Goal: Information Seeking & Learning: Check status

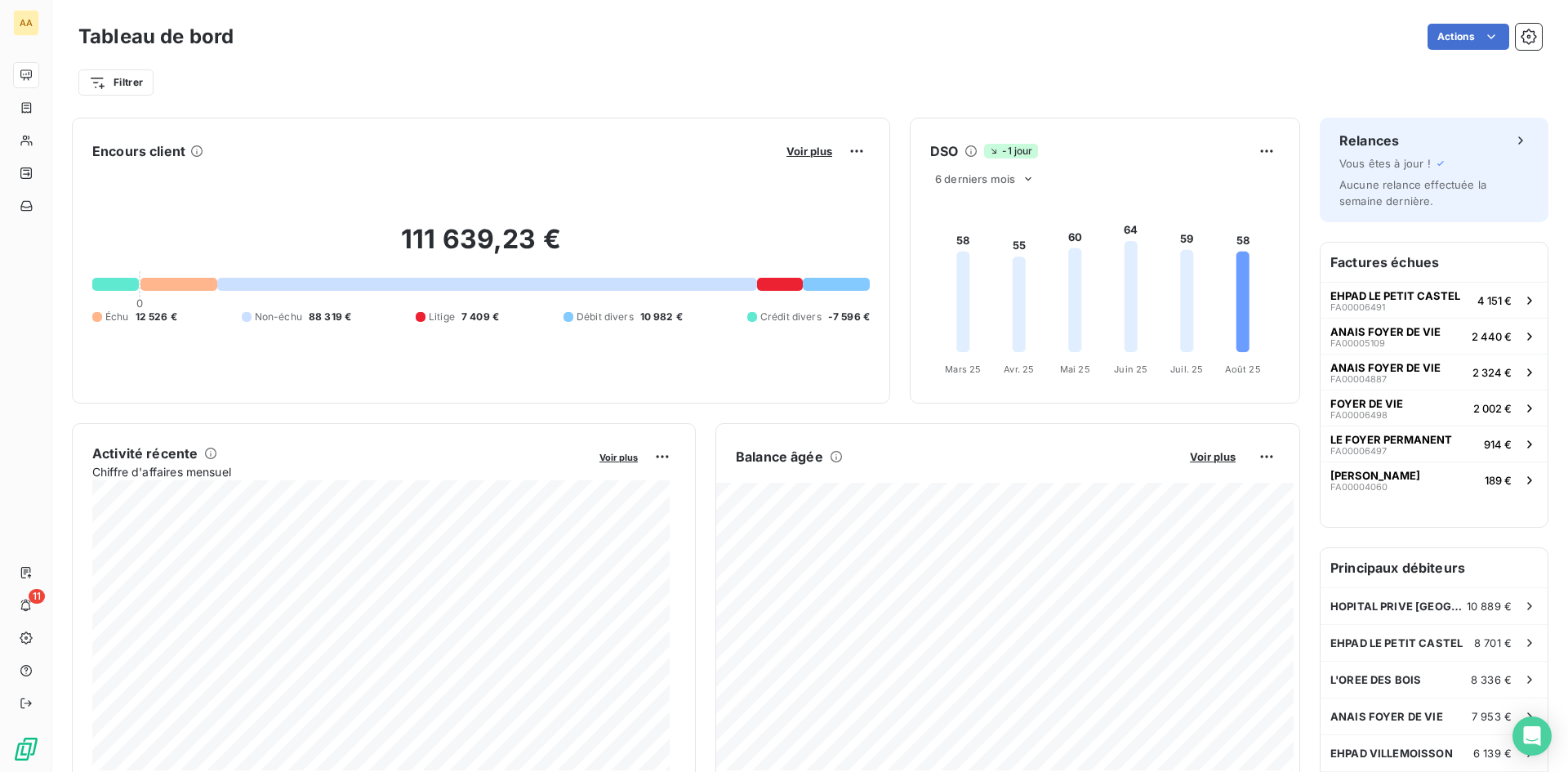
click at [647, 175] on div "111 639,23 € 0 Échu 12 526 € Non-échu 88 319 € Litige 7 409 € Débit divers 10 9…" at bounding box center [481, 273] width 778 height 219
click at [801, 155] on span "Voir plus" at bounding box center [809, 151] width 46 height 13
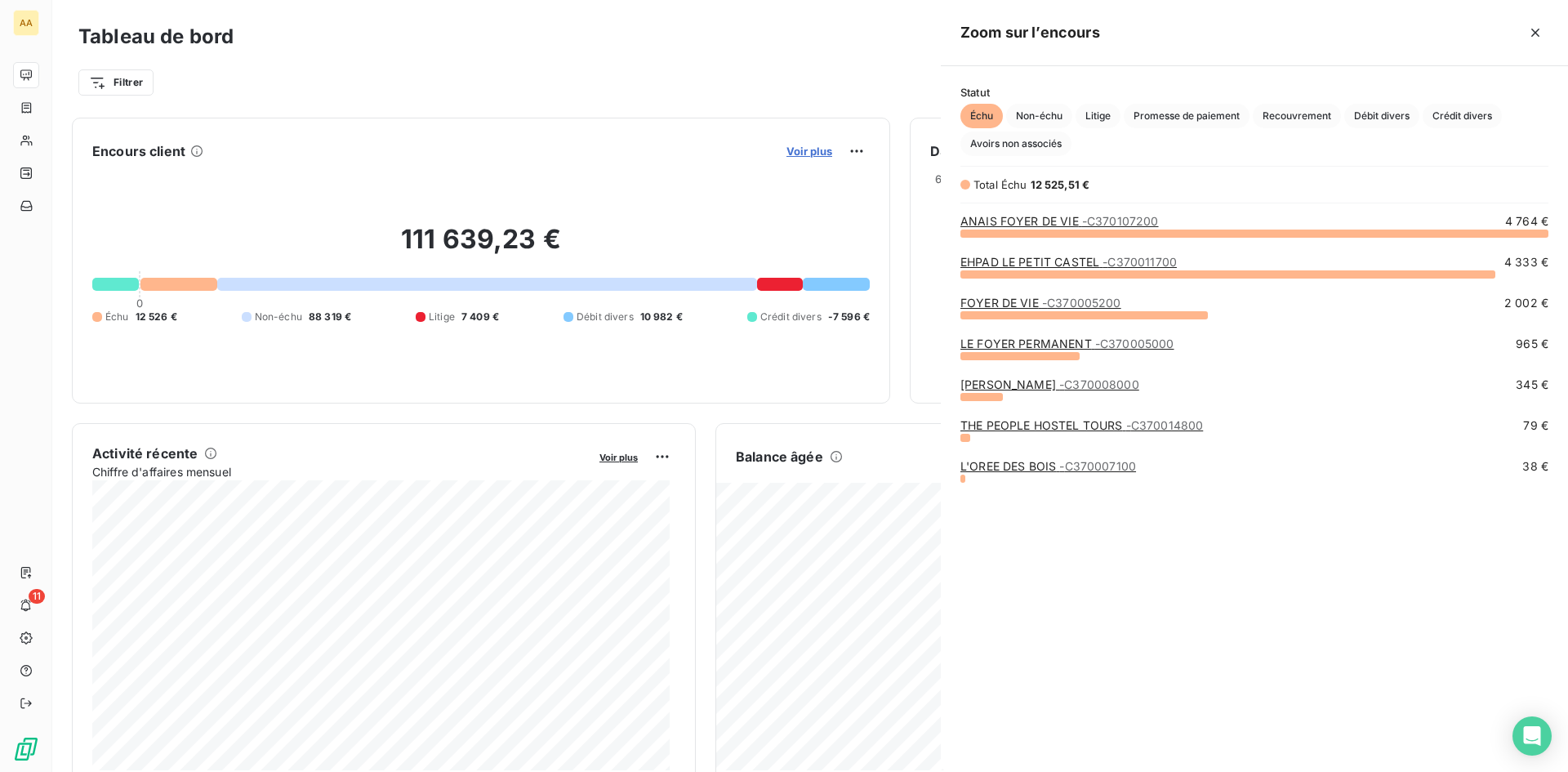
scroll to position [527, 615]
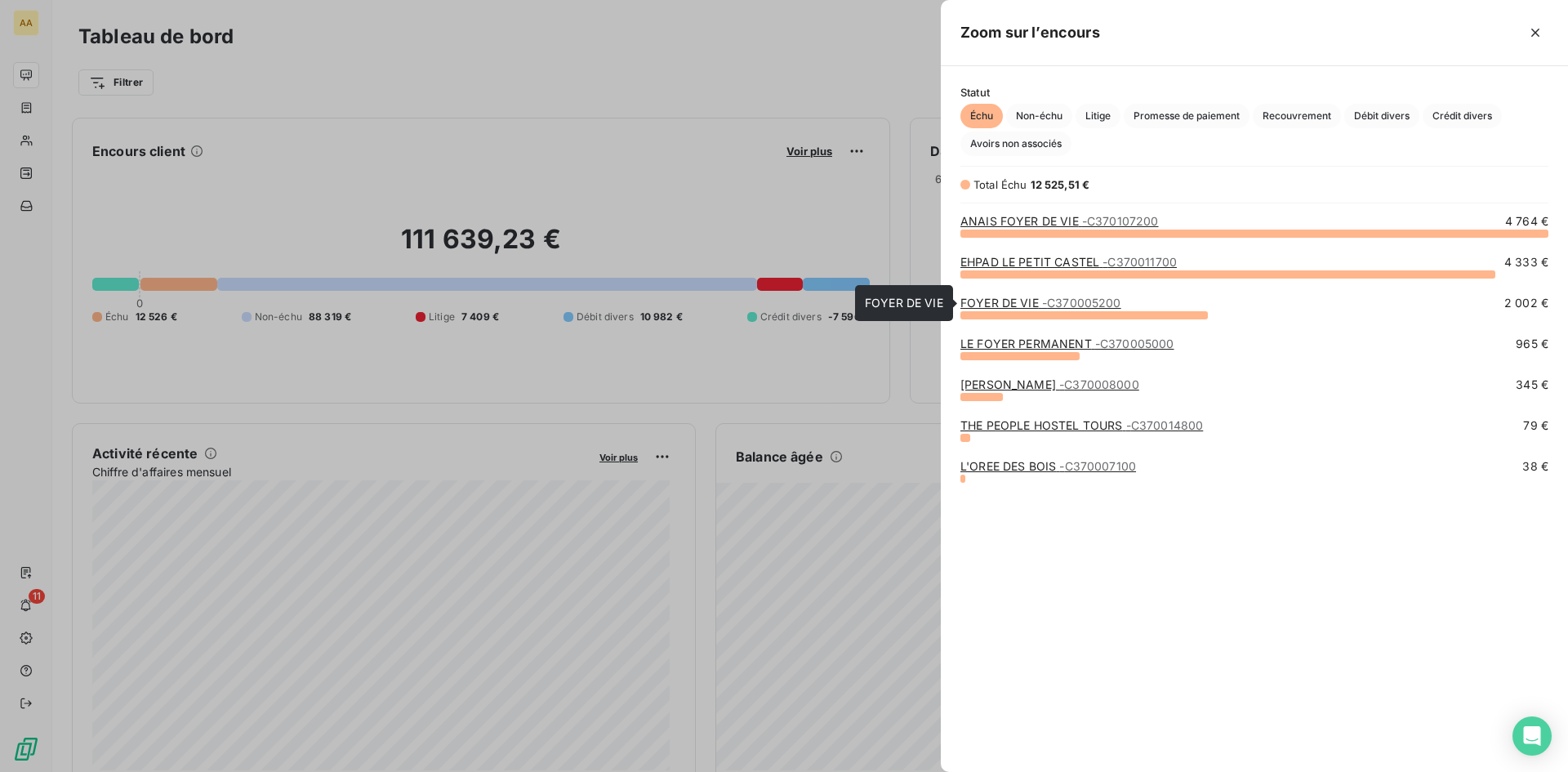
click at [1046, 306] on span "- C370005200" at bounding box center [1082, 303] width 79 height 14
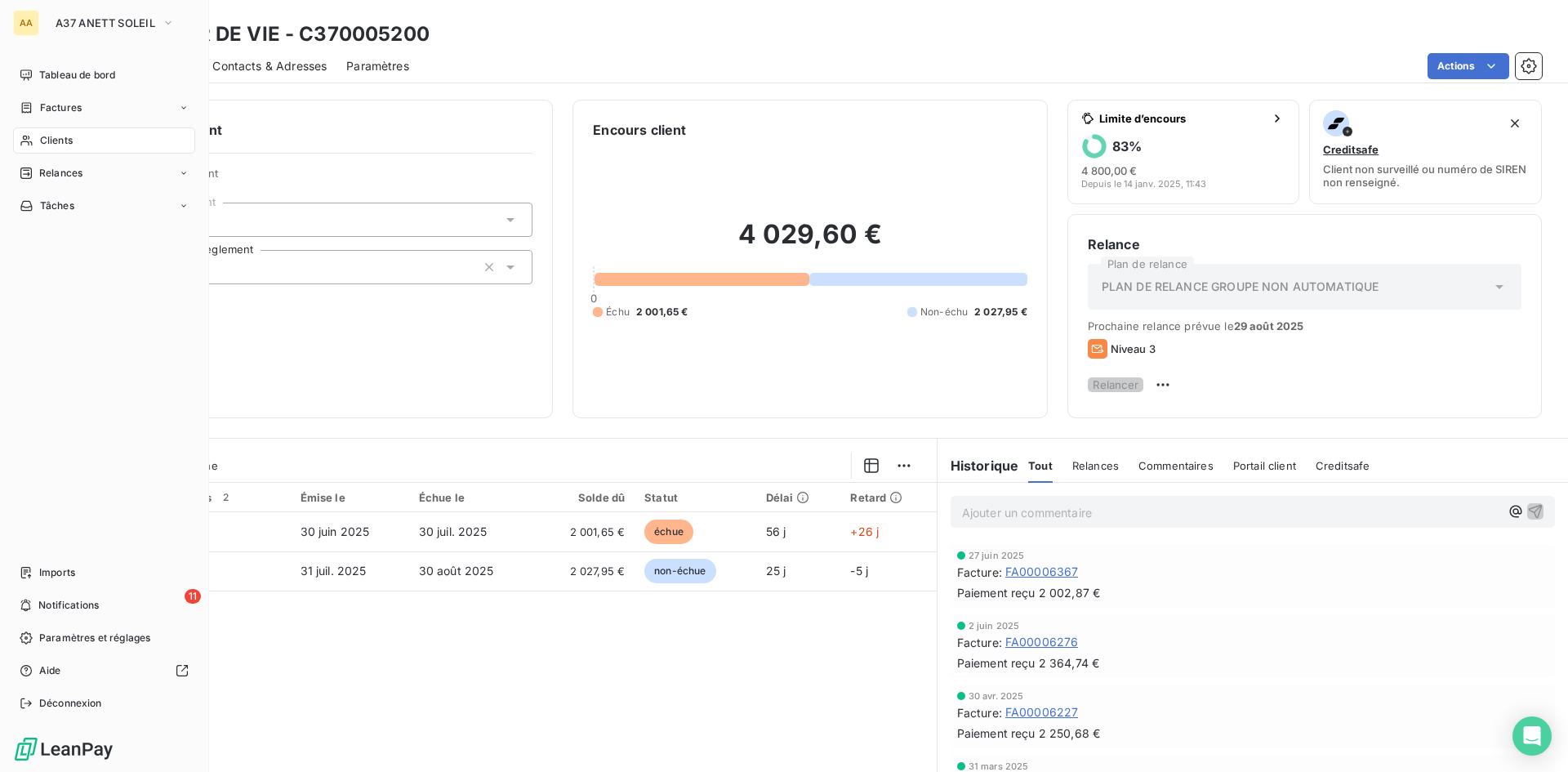
drag, startPoint x: 80, startPoint y: 78, endPoint x: 109, endPoint y: 91, distance: 31.8
click at [80, 78] on span "Tableau de bord" at bounding box center [77, 75] width 76 height 15
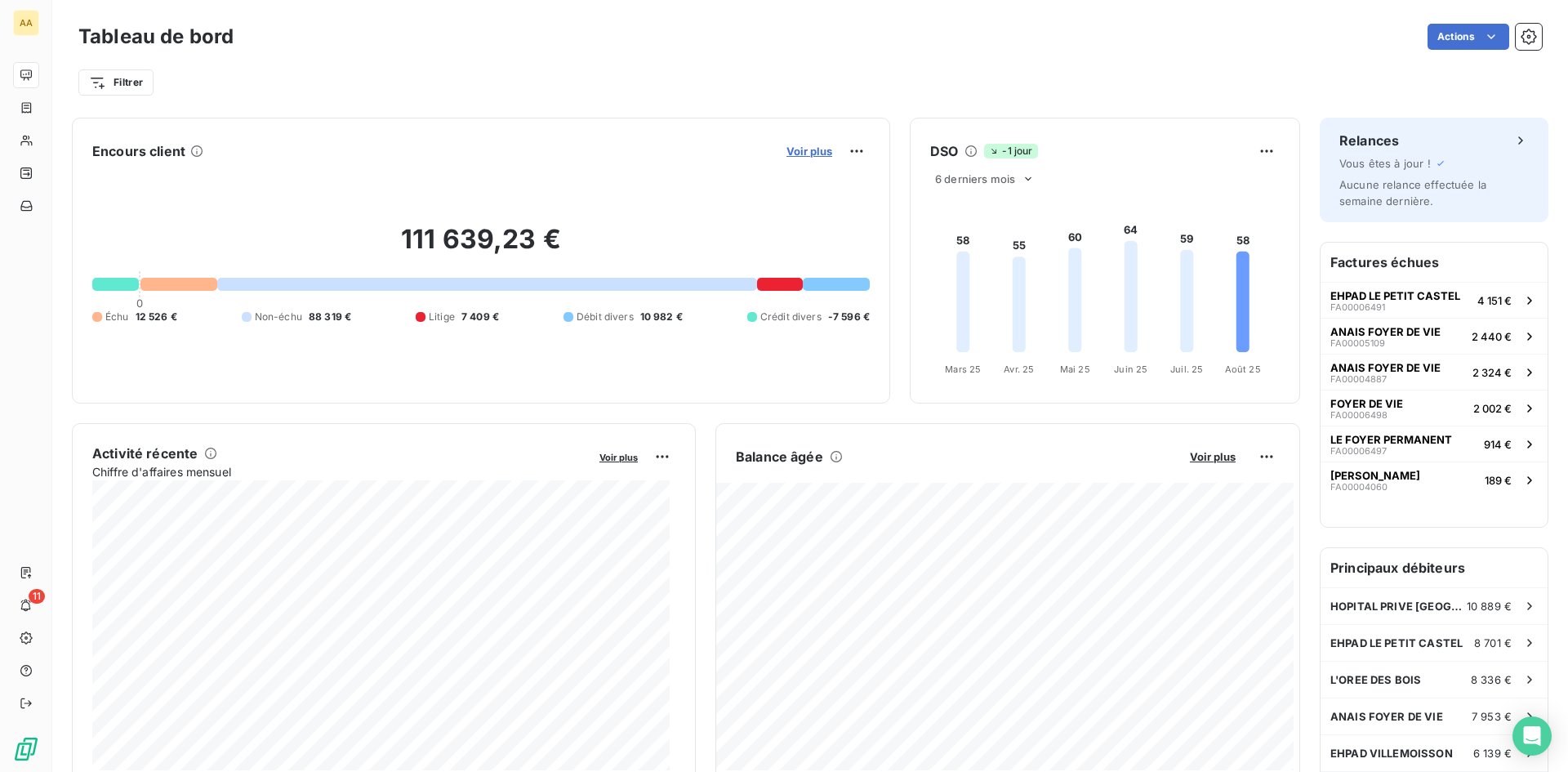
click at [815, 150] on span "Voir plus" at bounding box center [809, 151] width 46 height 13
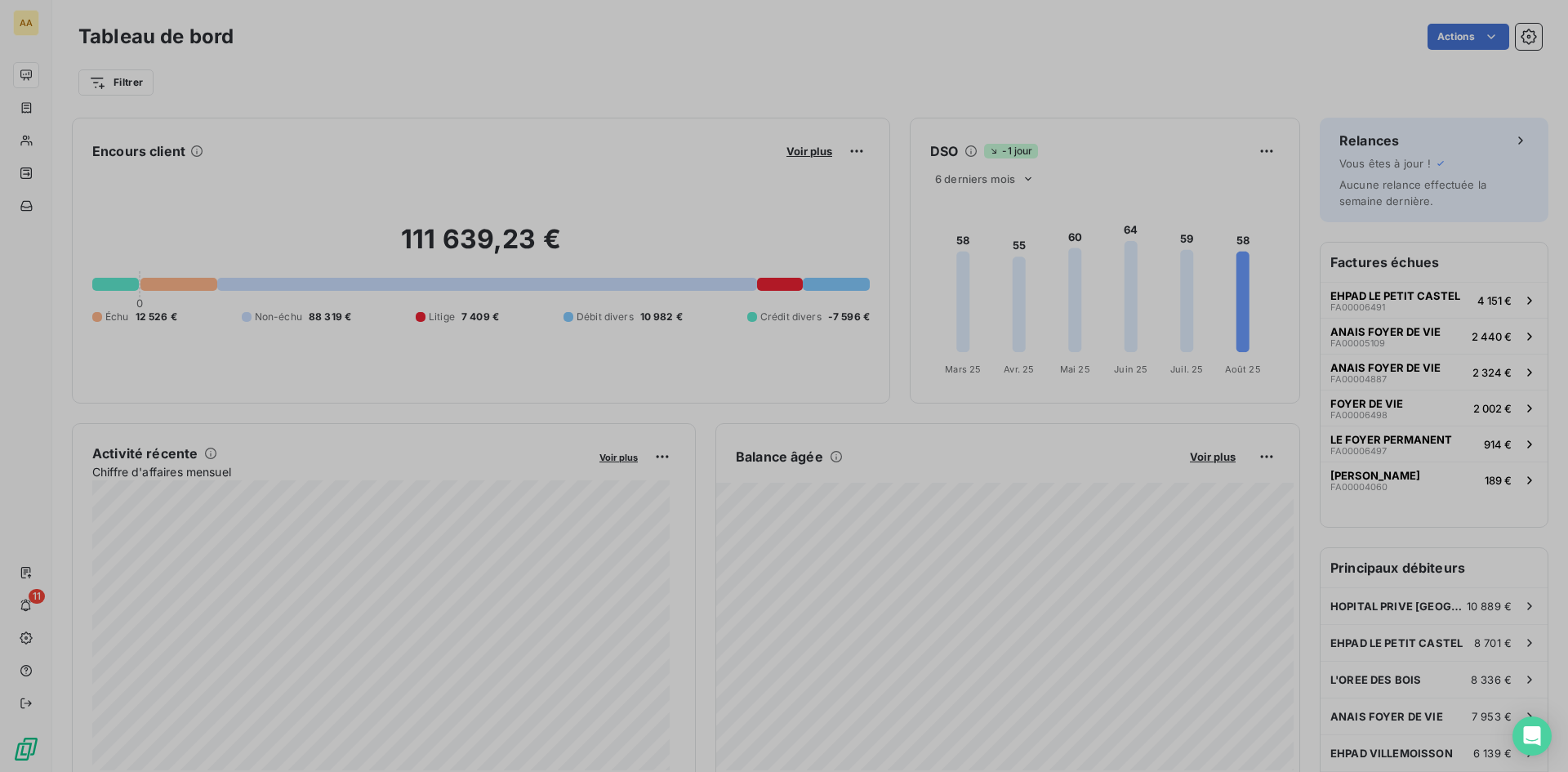
scroll to position [13, 13]
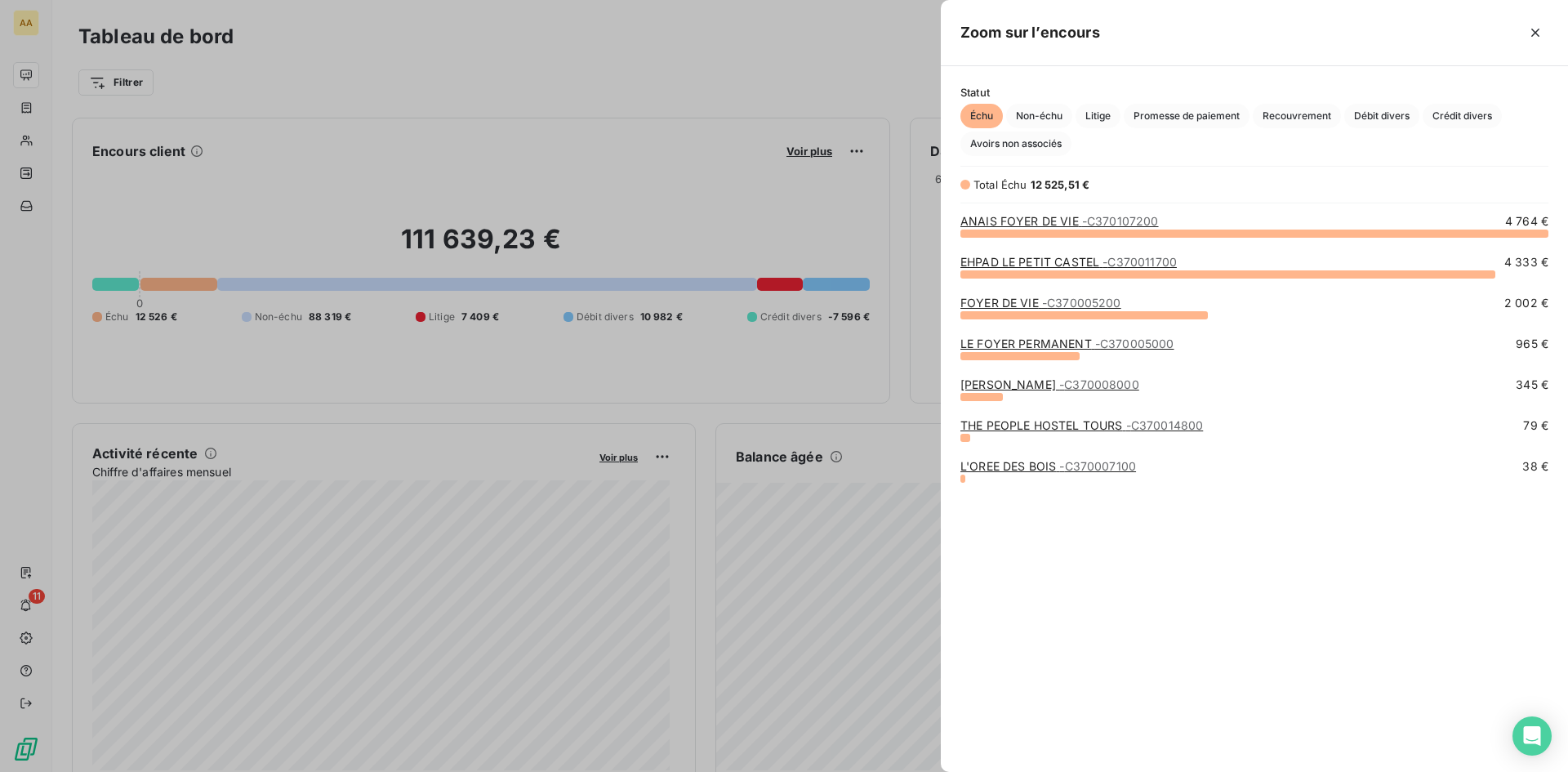
click at [1044, 348] on link "LE FOYER PERMANENT - C370005000" at bounding box center [1067, 343] width 214 height 14
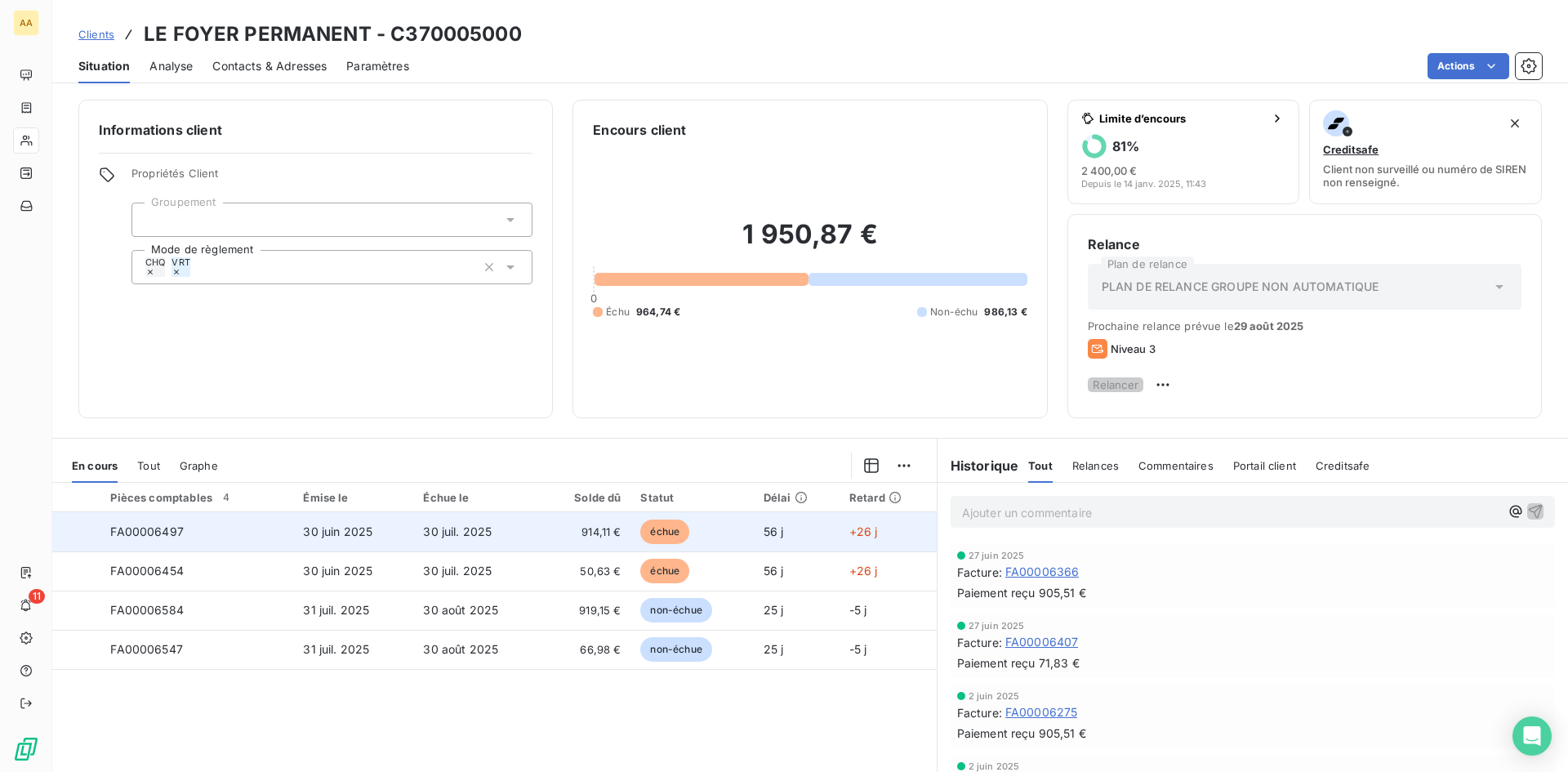
click at [182, 538] on span "FA00006497" at bounding box center [147, 531] width 73 height 14
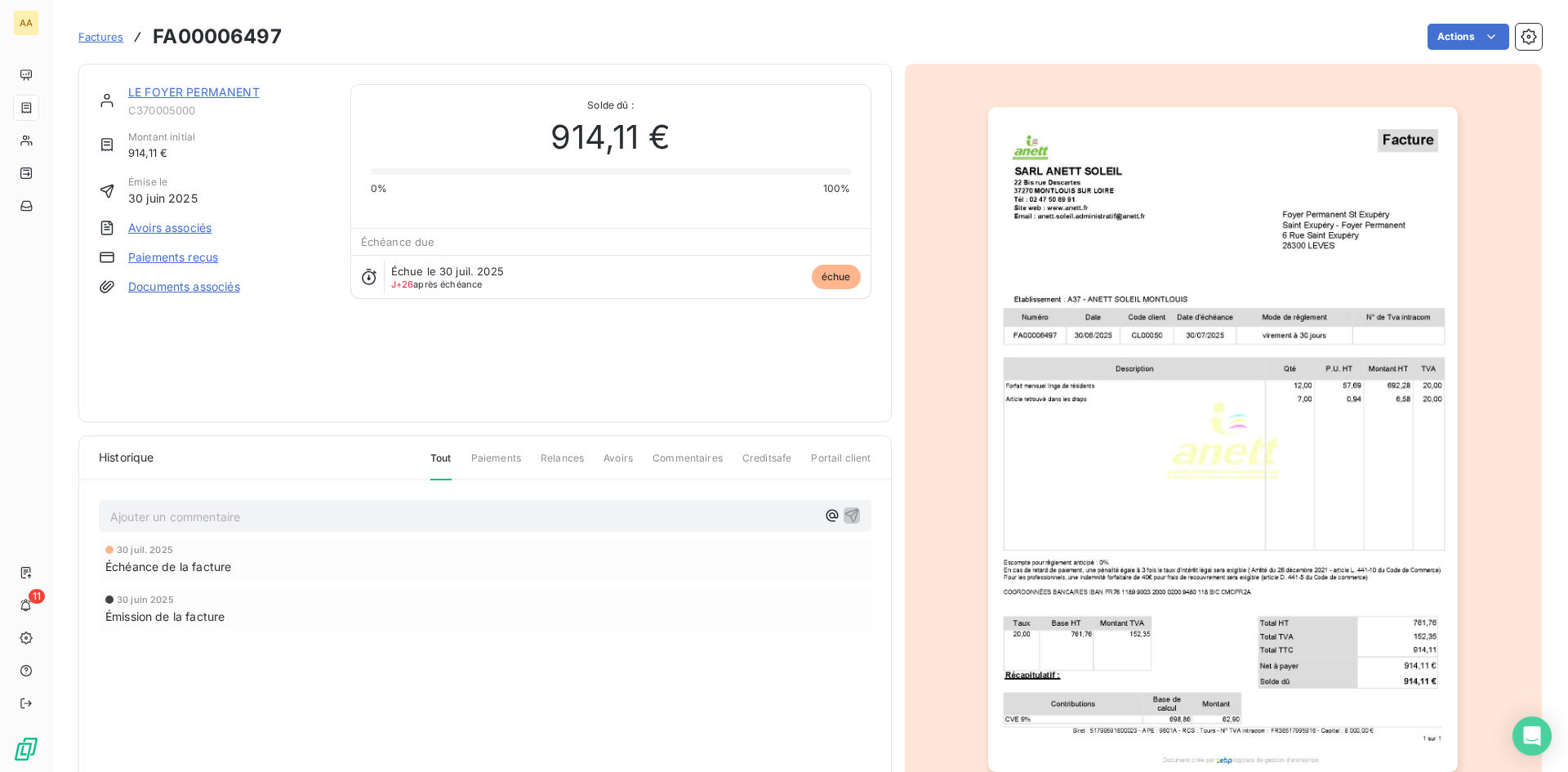
click at [159, 519] on p "Ajouter un commentaire ﻿" at bounding box center [464, 517] width 707 height 21
drag, startPoint x: 347, startPoint y: 515, endPoint x: 97, endPoint y: 509, distance: 250.1
click at [97, 509] on div "appel du 25/08 : facture envoyé ce jour [DATE] Échéance de la facture [DATE] Ém…" at bounding box center [485, 587] width 812 height 215
click at [247, 522] on span "appel du 25/08 : facture envoyé ce jour" at bounding box center [219, 515] width 218 height 14
drag, startPoint x: 360, startPoint y: 520, endPoint x: 97, endPoint y: 516, distance: 263.0
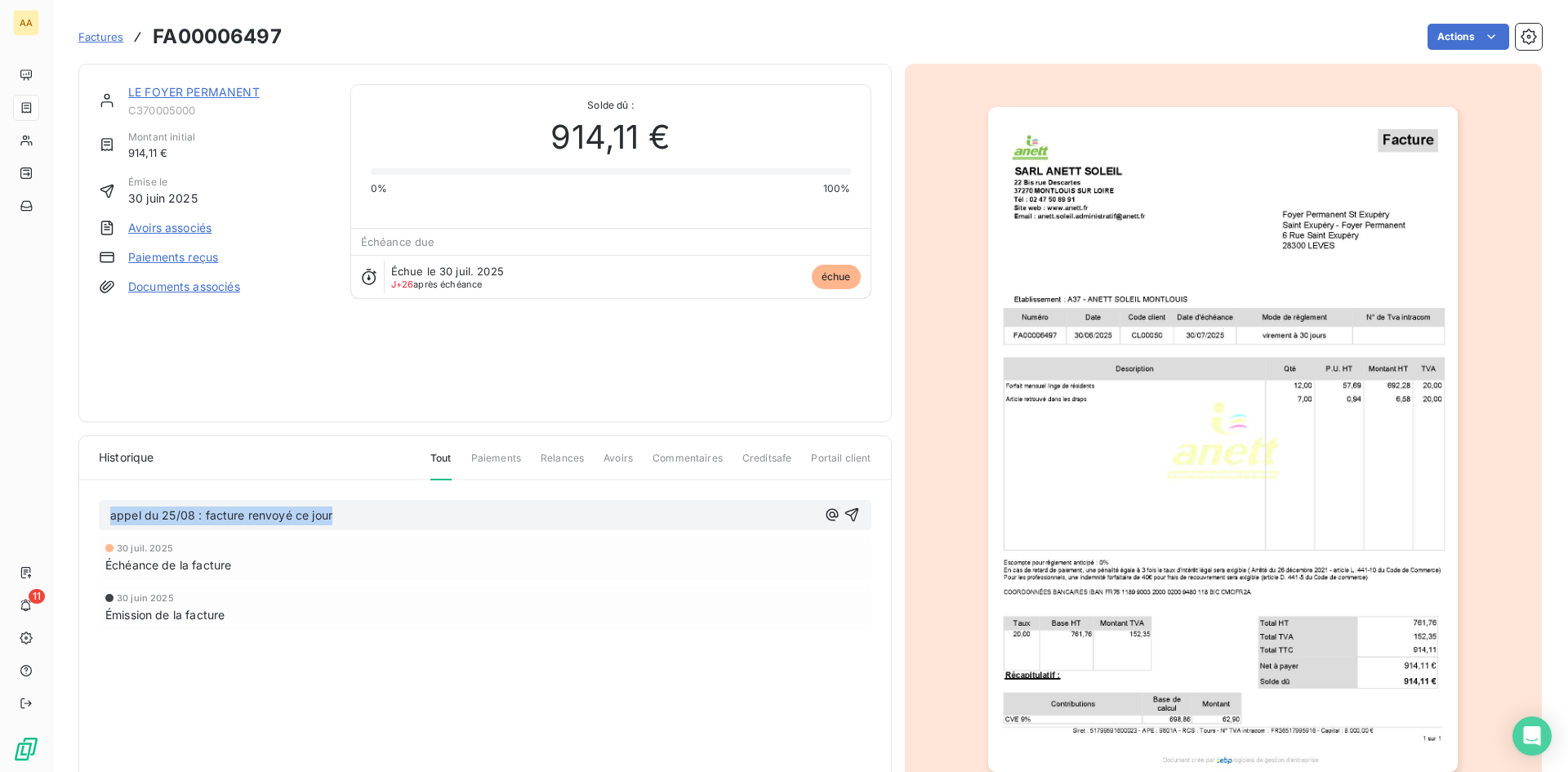
click at [97, 516] on div "appel du 25/08 : facture renvoyé ce jour [DATE] Échéance de la facture [DATE] É…" at bounding box center [485, 587] width 812 height 215
copy span "appel du 25/08 : facture renvoyé ce jour"
click at [848, 522] on icon "button" at bounding box center [852, 514] width 16 height 16
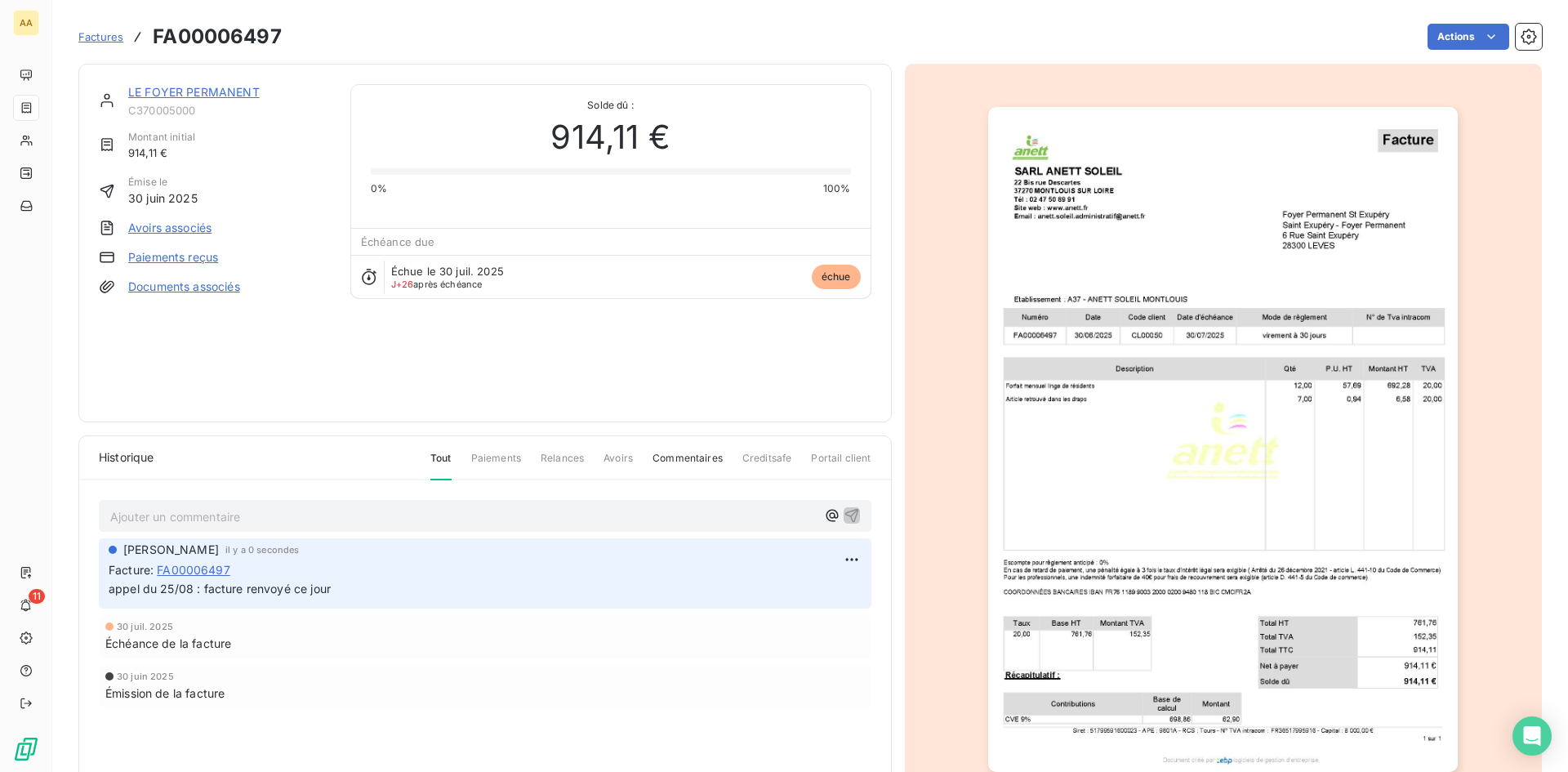
click at [96, 36] on span "Factures" at bounding box center [101, 36] width 45 height 13
click at [245, 93] on link "LE FOYER PERMANENT" at bounding box center [194, 92] width 132 height 14
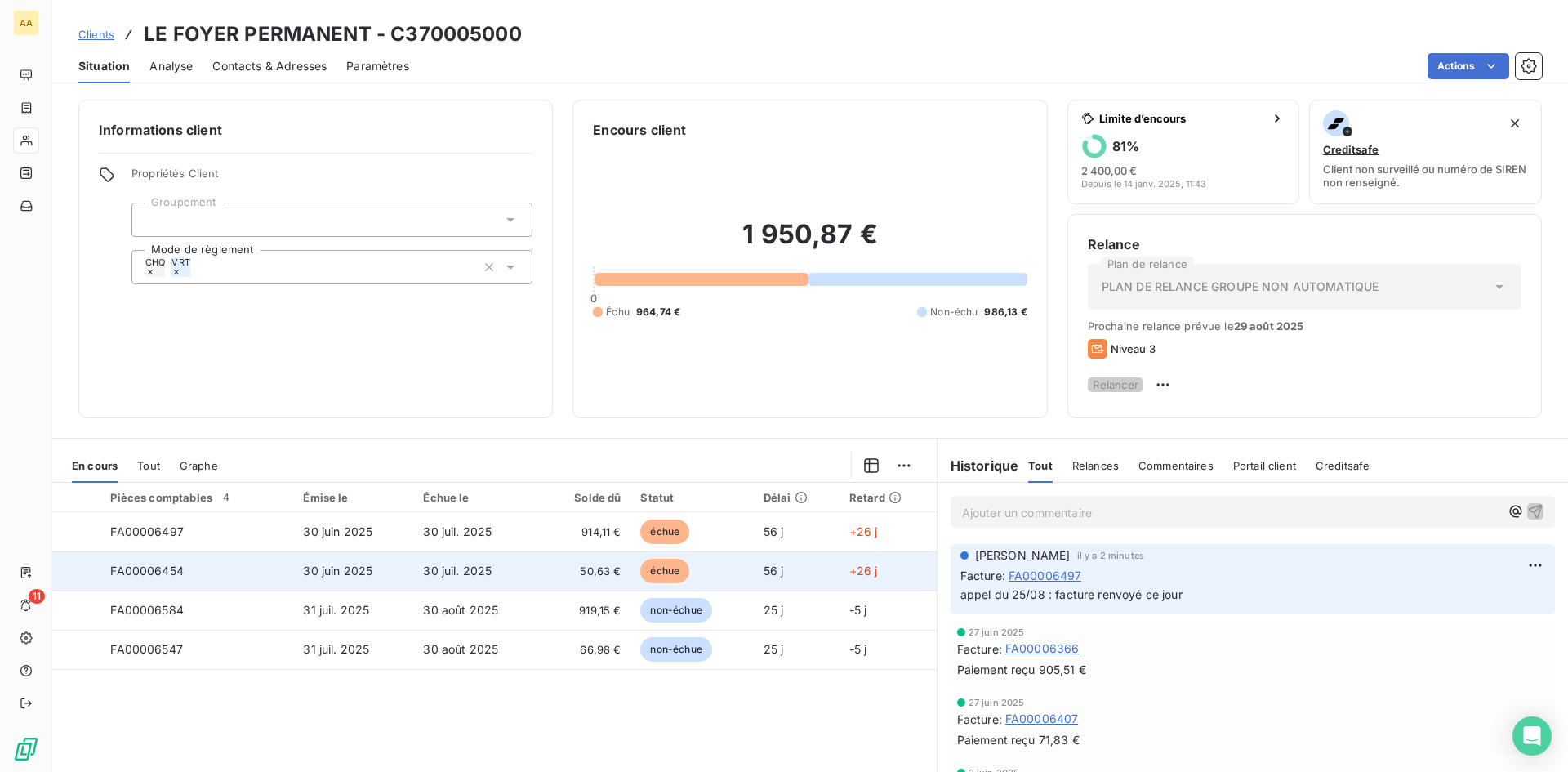
click at [172, 578] on span "FA00006454" at bounding box center [147, 571] width 73 height 14
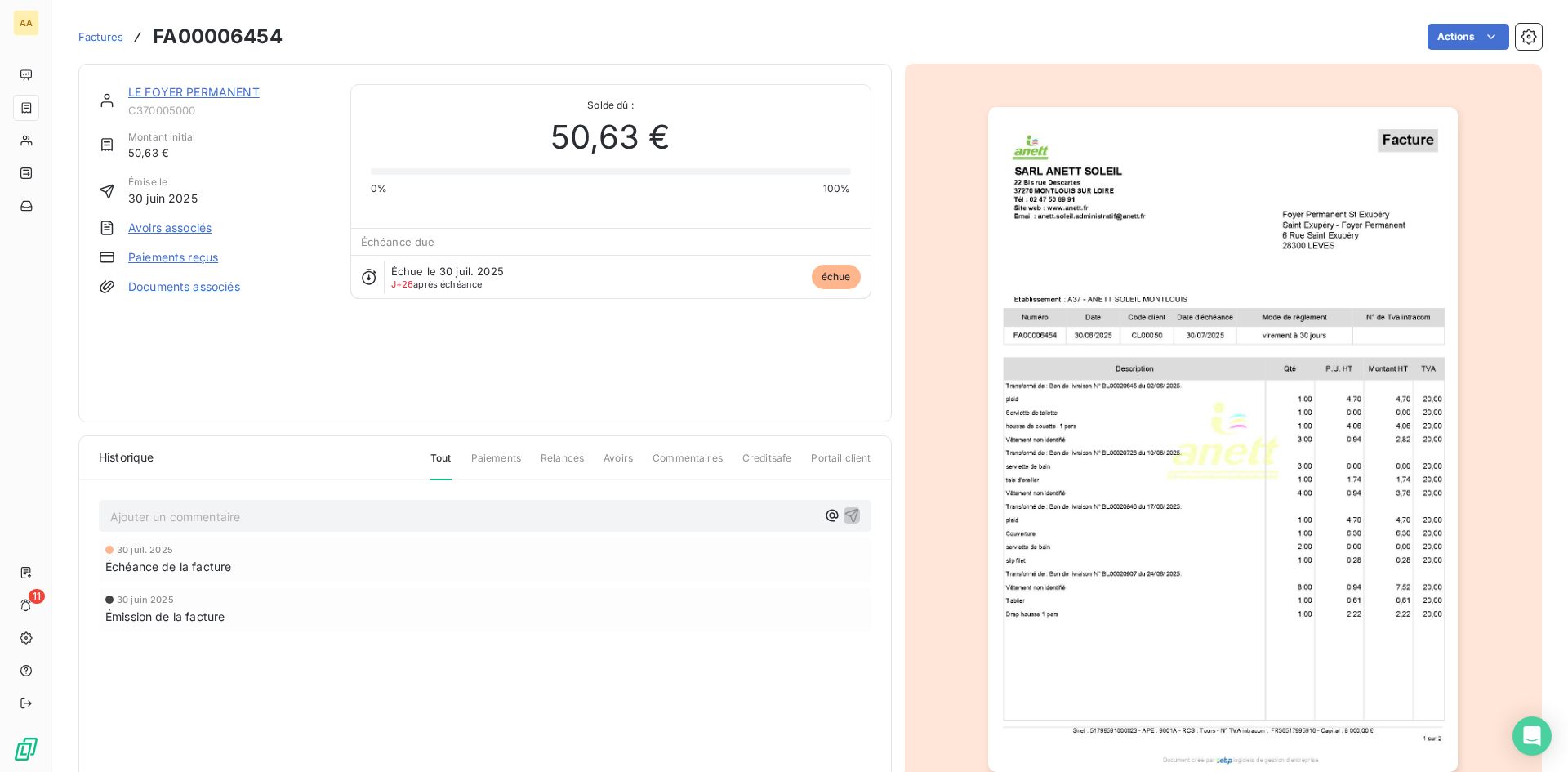
click at [185, 520] on p "Ajouter un commentaire ﻿" at bounding box center [464, 517] width 707 height 21
drag, startPoint x: 675, startPoint y: 519, endPoint x: 96, endPoint y: 530, distance: 579.1
click at [96, 530] on div ""[EMAIL_ADDRESS][DOMAIN_NAME]" <[DOMAIN_NAME][EMAIL_ADDRESS][DOMAIN_NAME]> [DAT…" at bounding box center [485, 587] width 812 height 215
drag, startPoint x: 412, startPoint y: 513, endPoint x: 73, endPoint y: 506, distance: 339.1
click at [73, 506] on section "Factures FA00006454 Actions LE FOYER PERMANENT C370005000 Montant initial 50,63…" at bounding box center [810, 386] width 1515 height 772
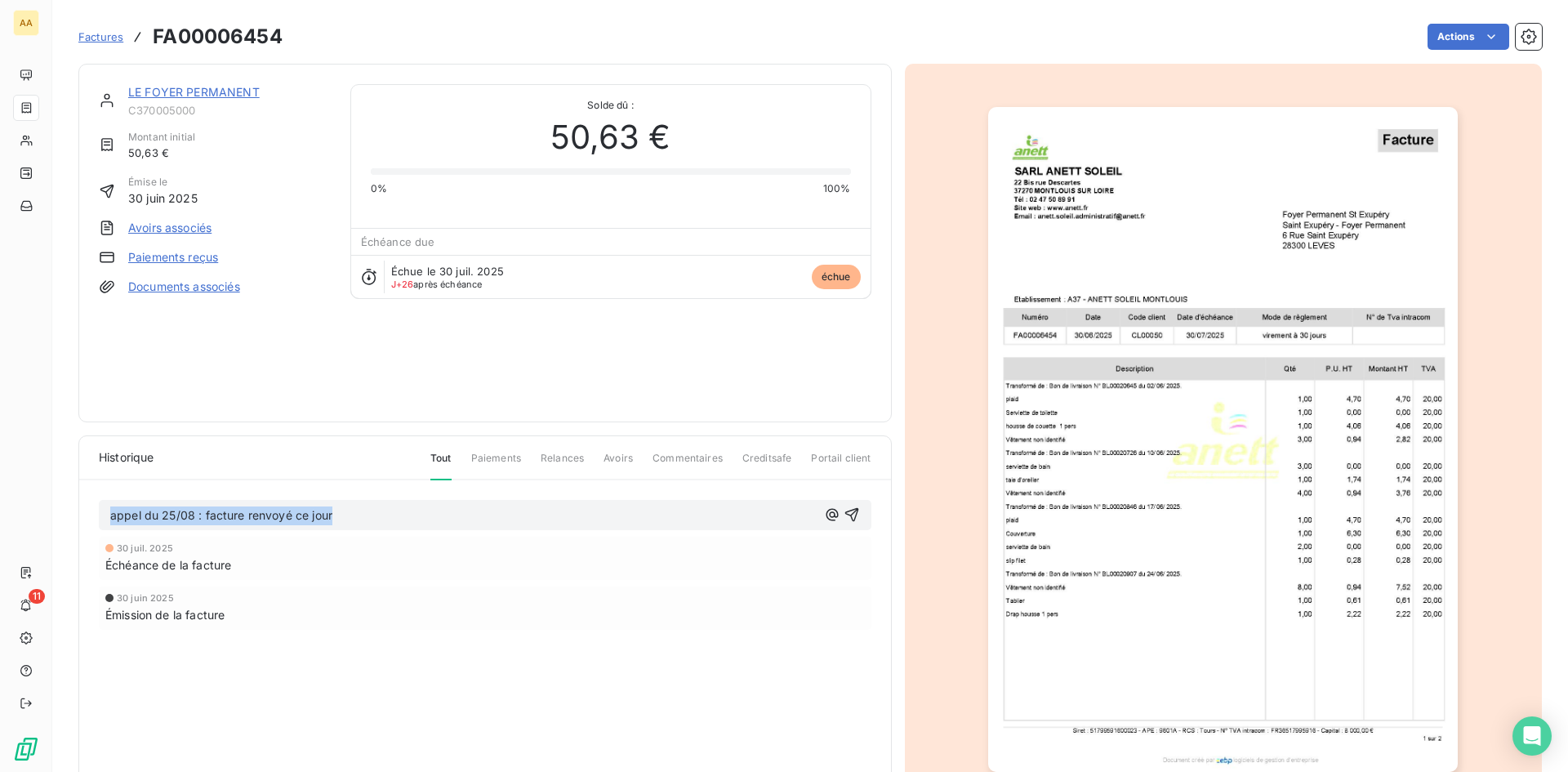
copy span "appel du 25/08 : facture renvoyé ce jour"
click at [850, 519] on icon "button" at bounding box center [852, 514] width 16 height 16
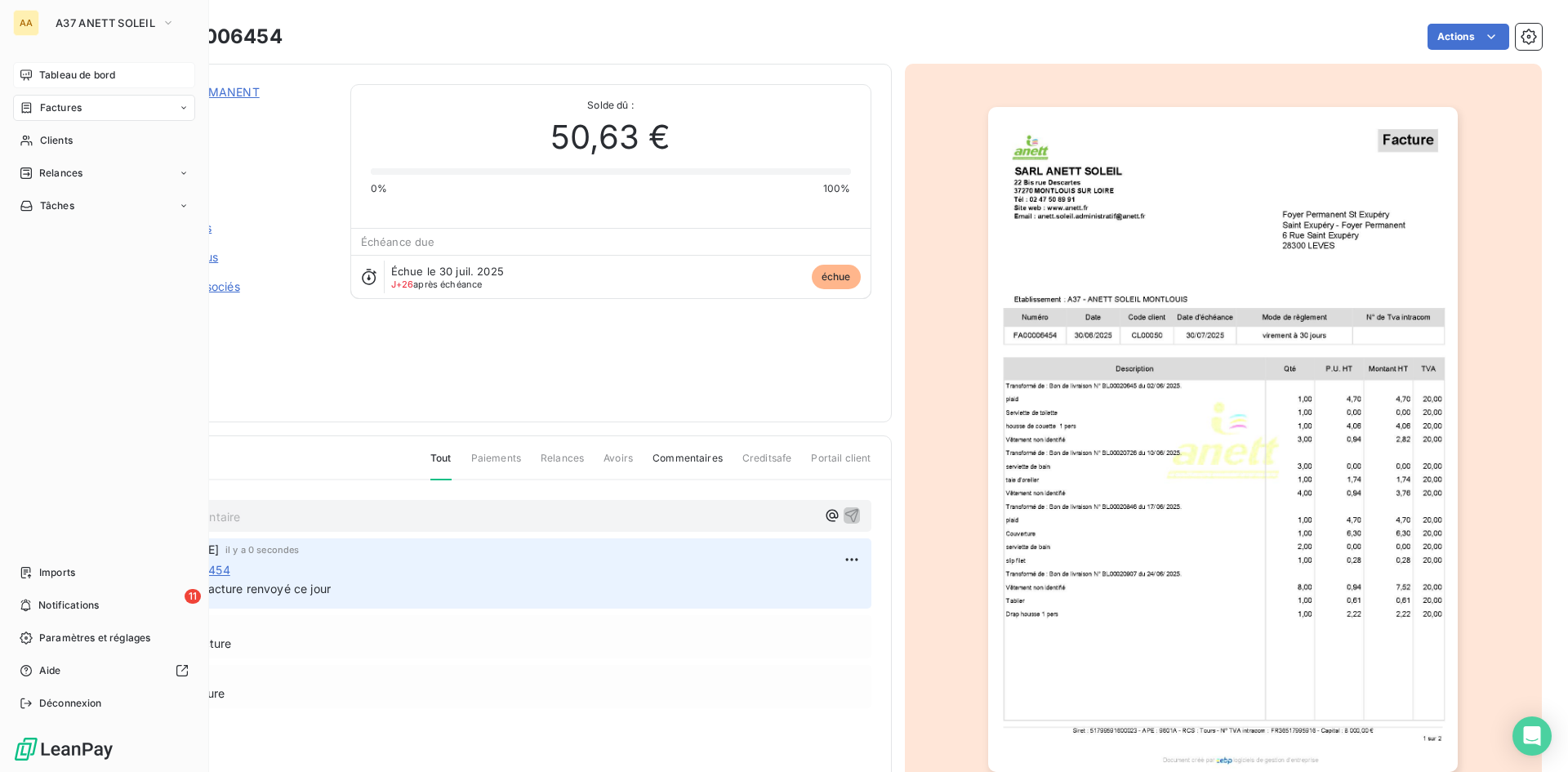
click at [59, 71] on span "Tableau de bord" at bounding box center [77, 75] width 76 height 15
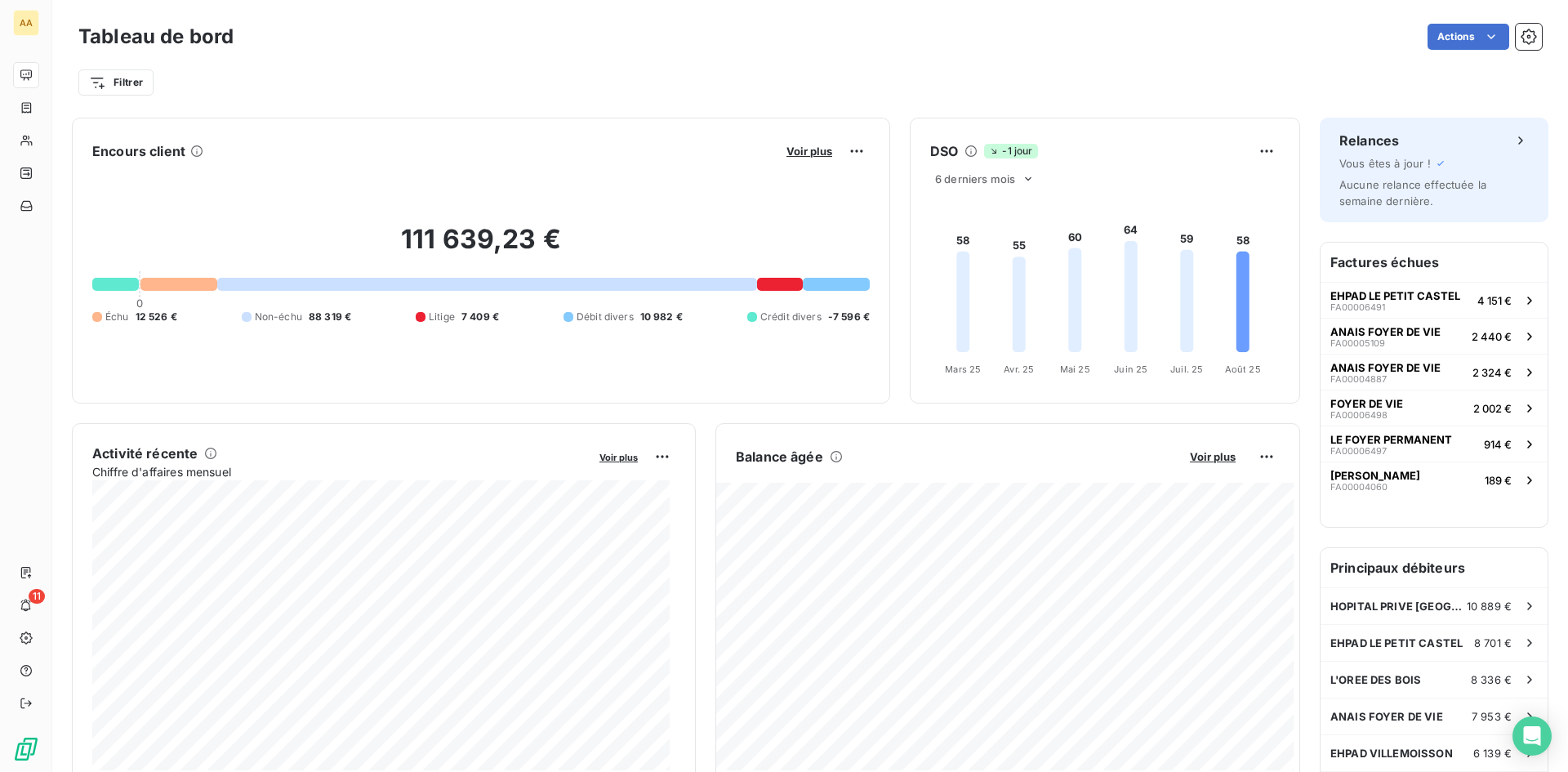
click at [793, 144] on button "Voir plus" at bounding box center [809, 151] width 55 height 15
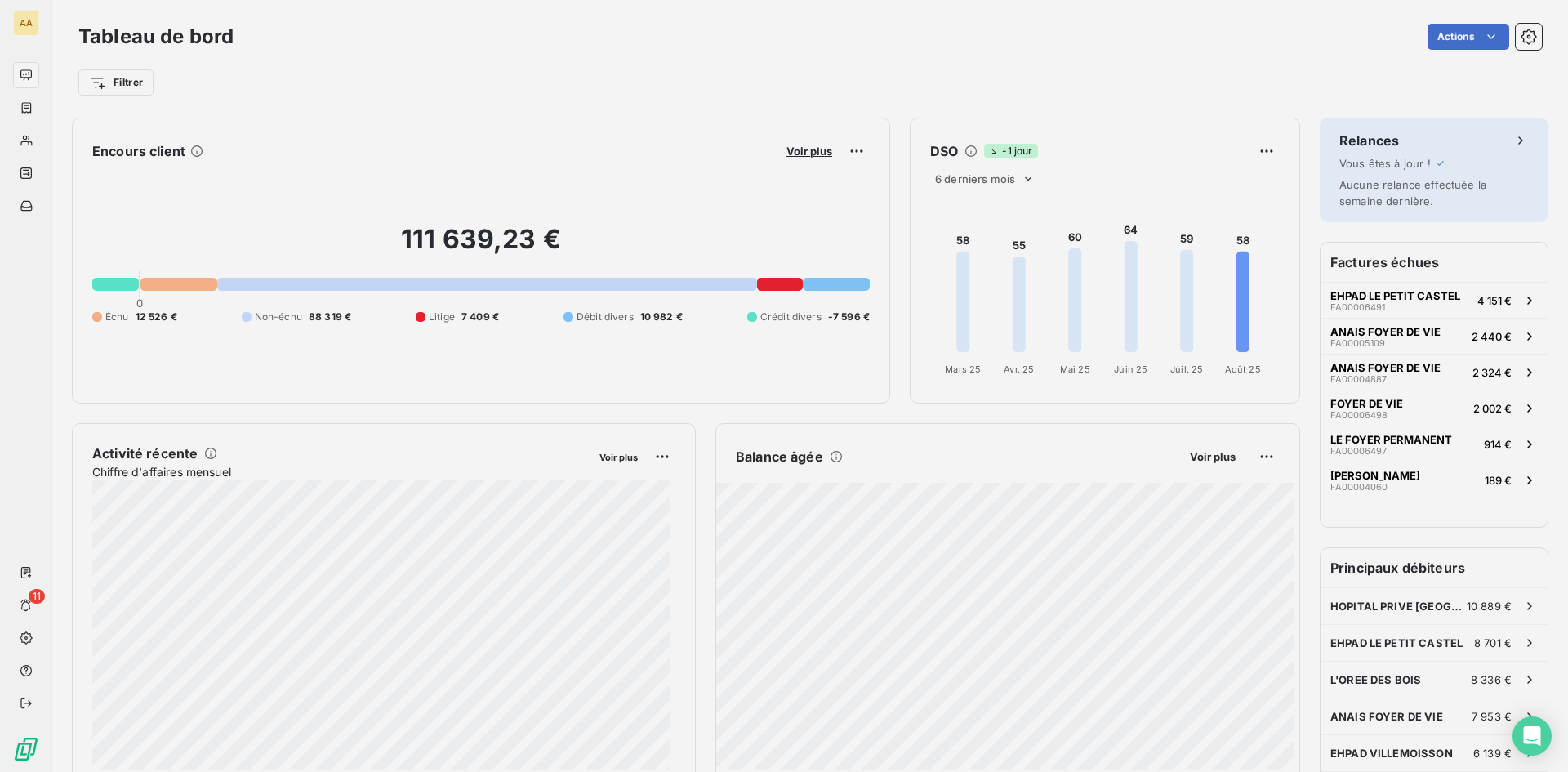
scroll to position [760, 615]
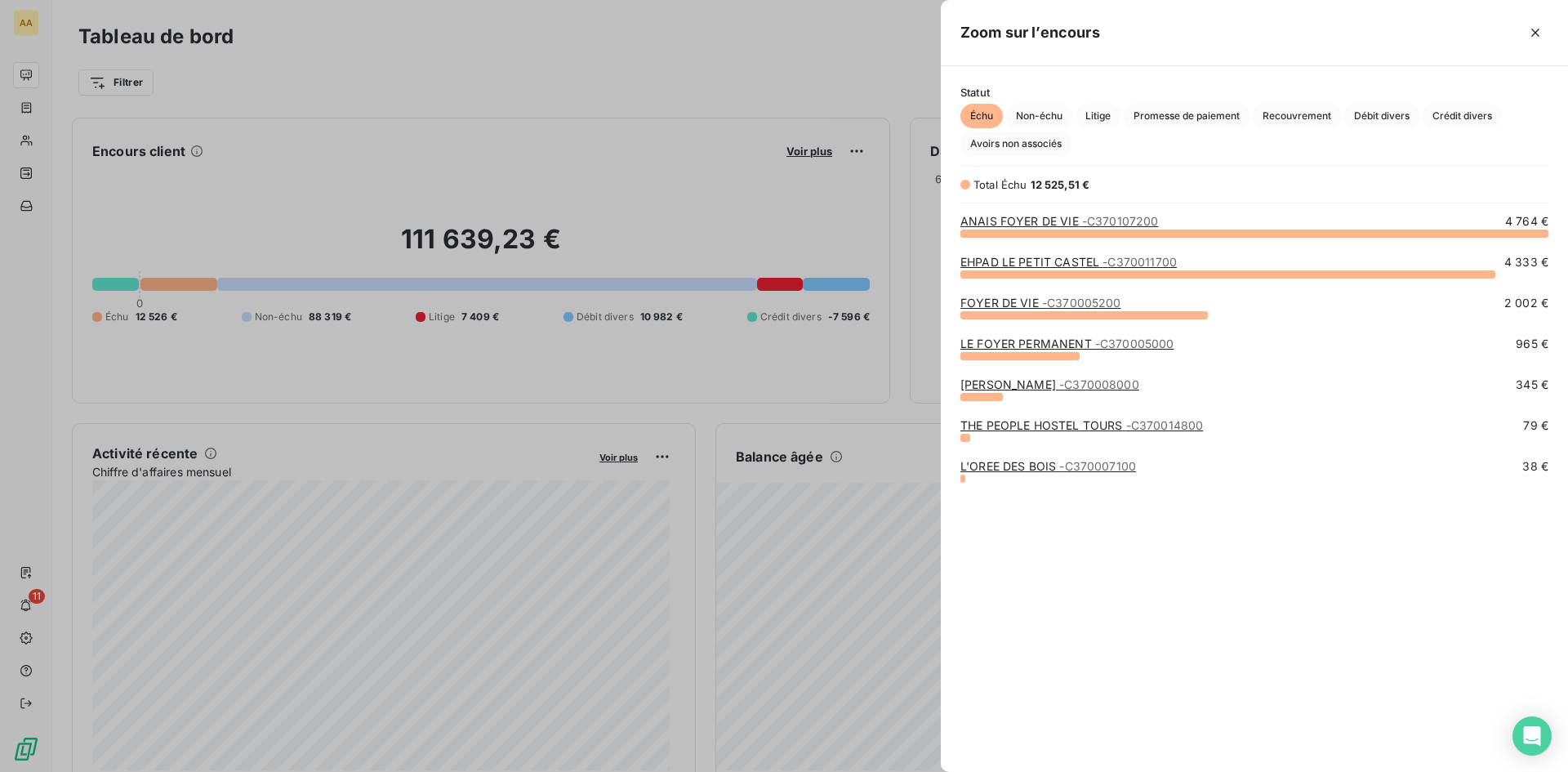
click at [1059, 347] on link "LE FOYER PERMANENT - C370005000" at bounding box center [1067, 343] width 214 height 14
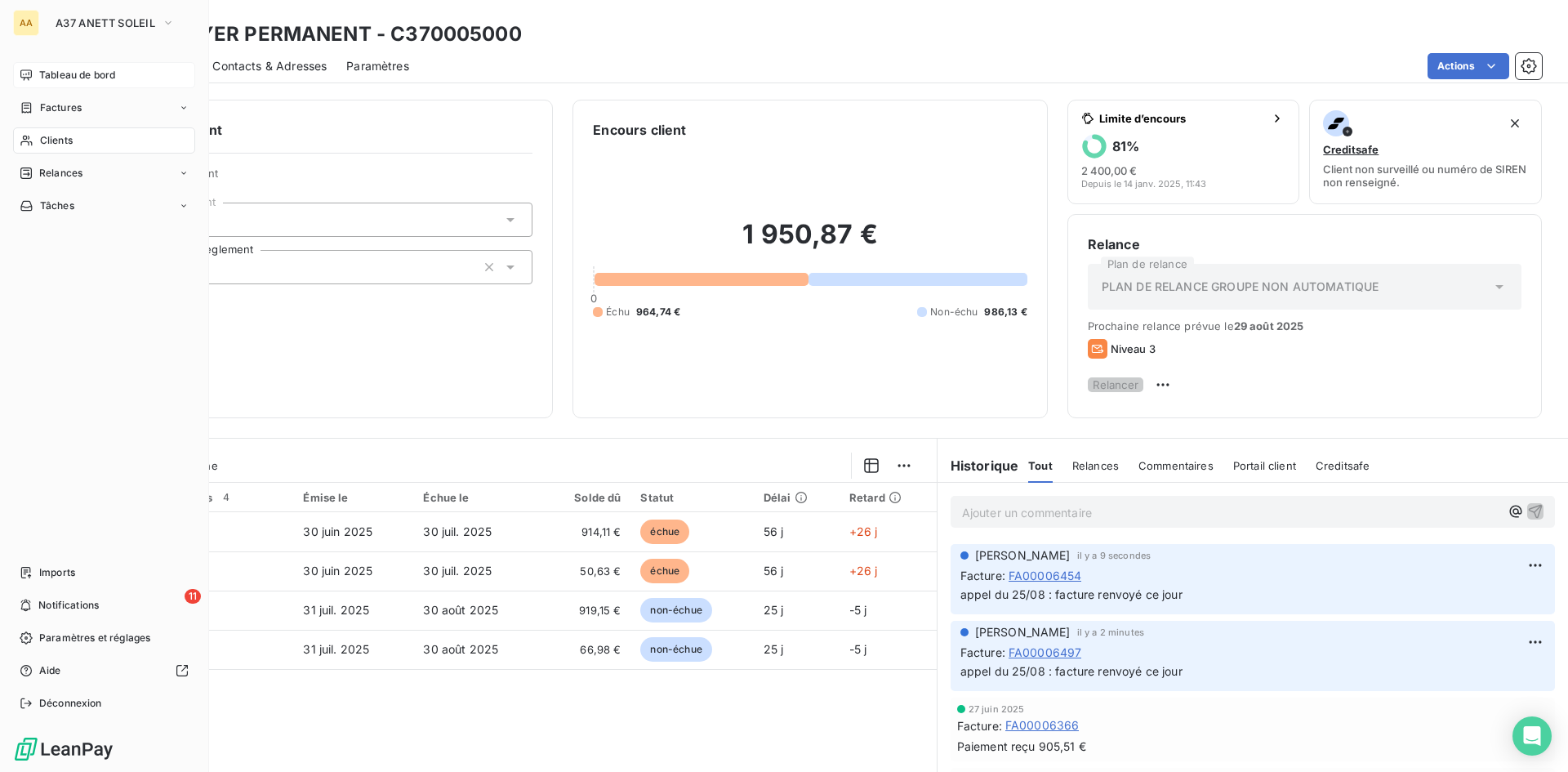
click at [68, 72] on span "Tableau de bord" at bounding box center [77, 75] width 76 height 15
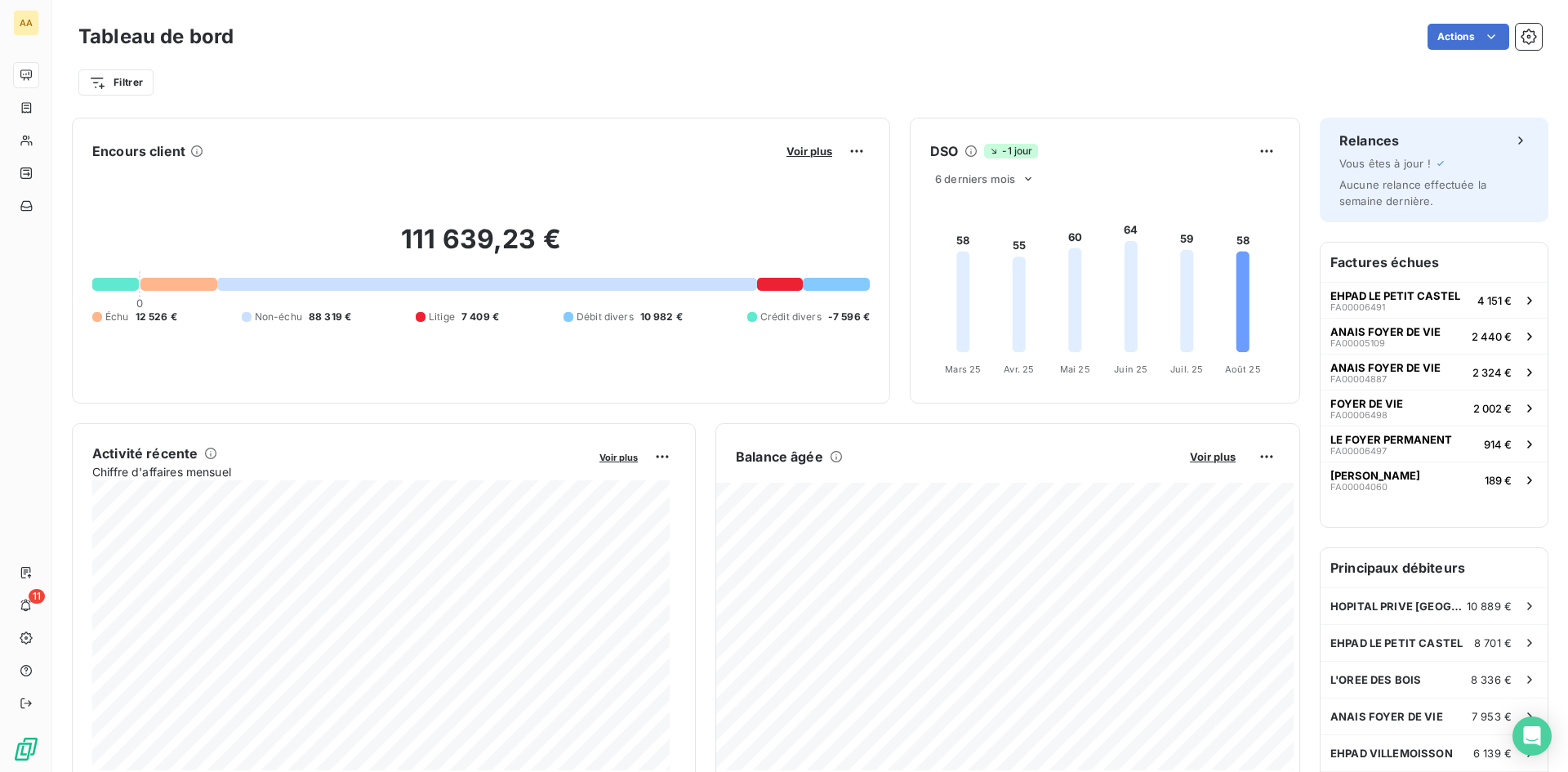
click at [799, 158] on button "Voir plus" at bounding box center [809, 151] width 55 height 15
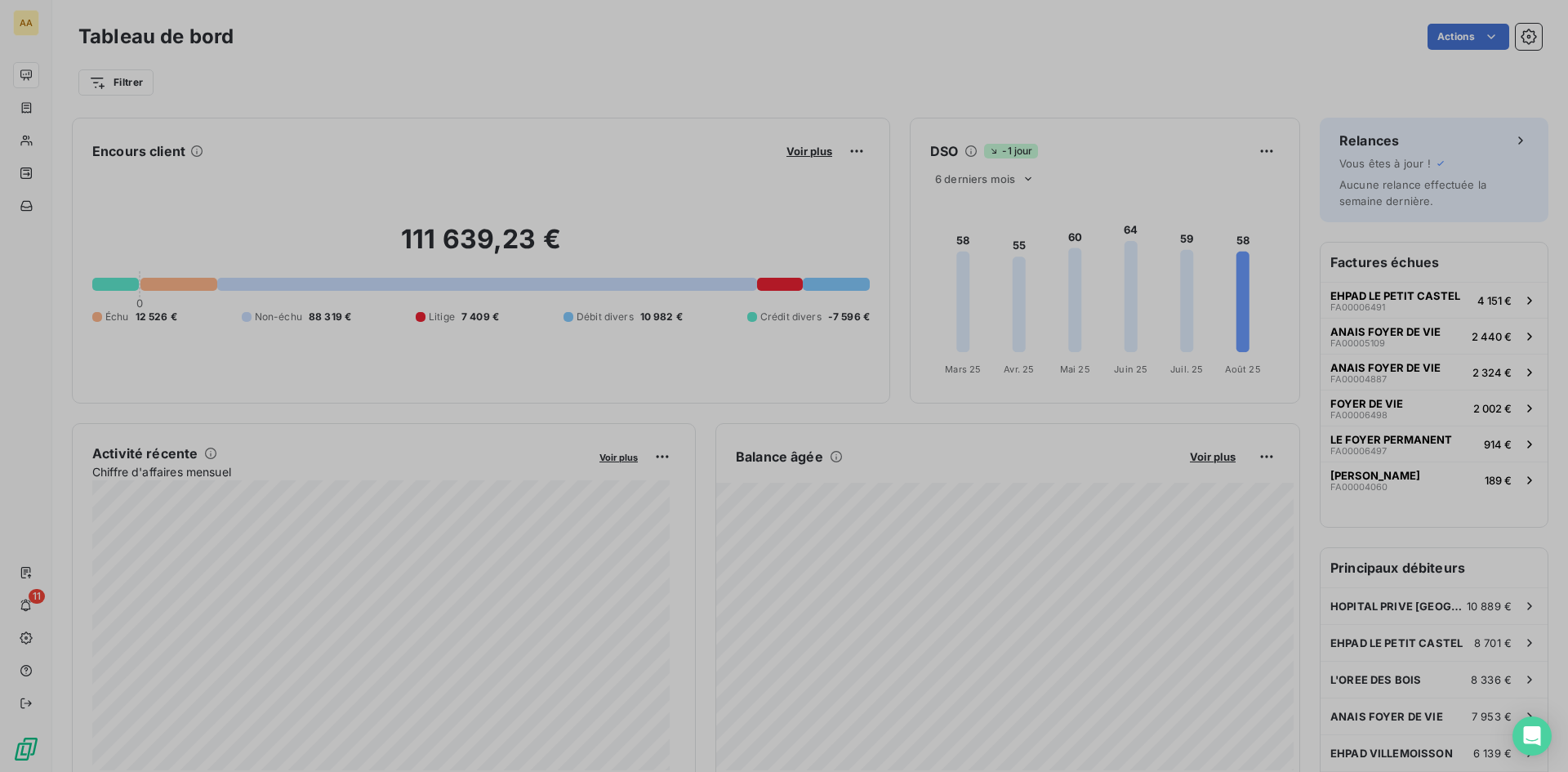
scroll to position [13, 13]
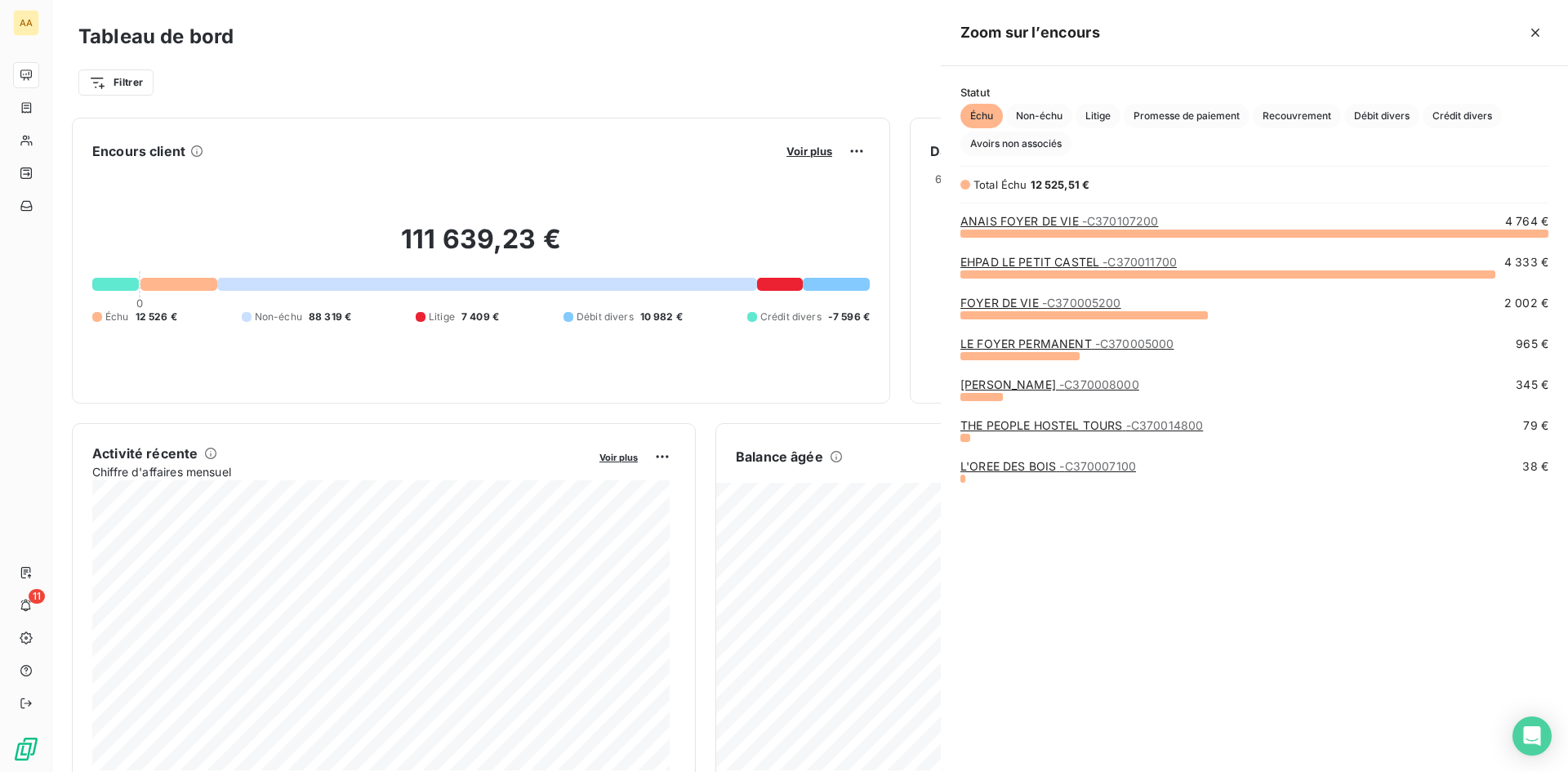
click at [803, 154] on div at bounding box center [784, 386] width 1568 height 772
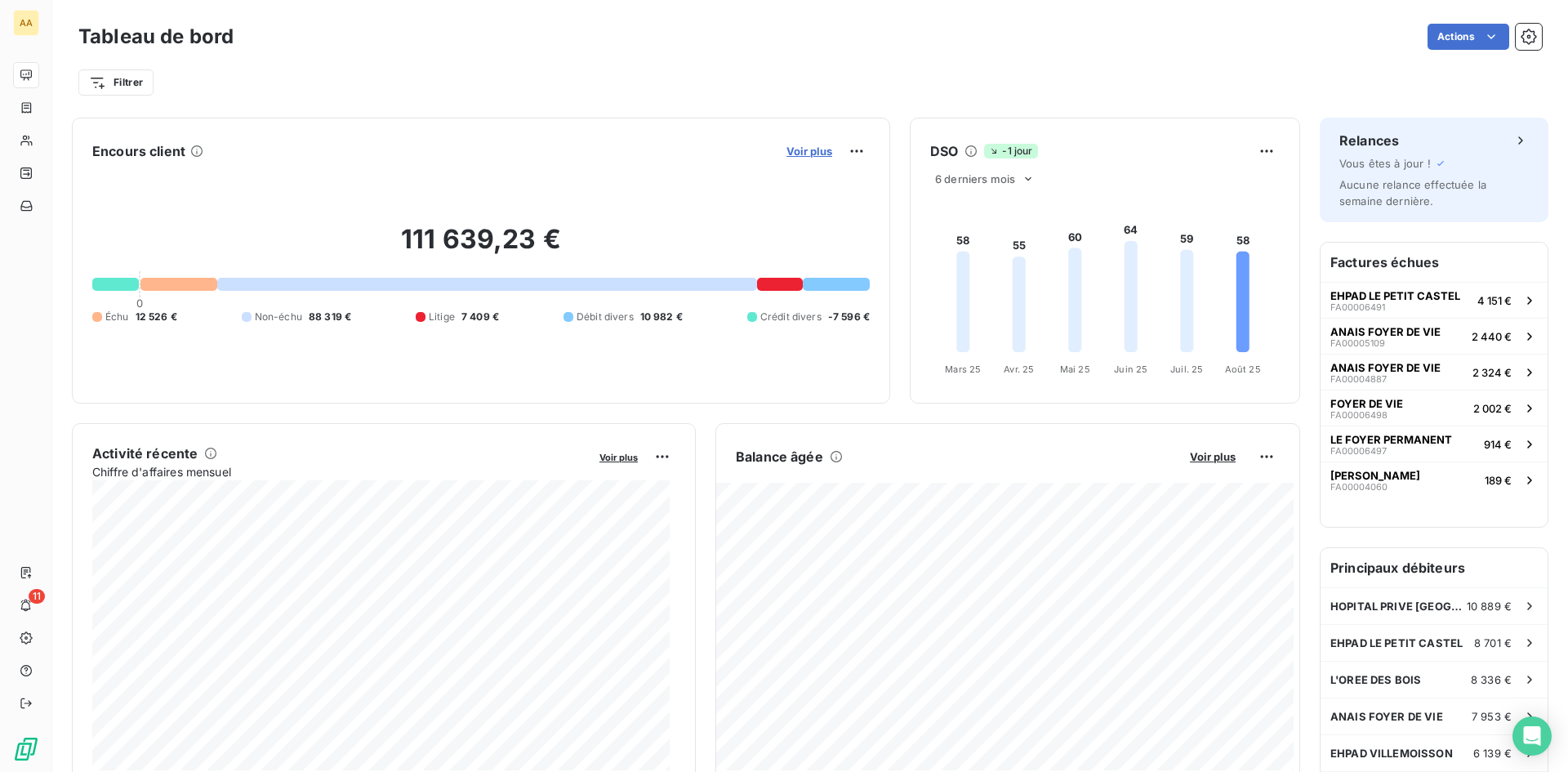
click at [803, 155] on span "Voir plus" at bounding box center [809, 151] width 46 height 13
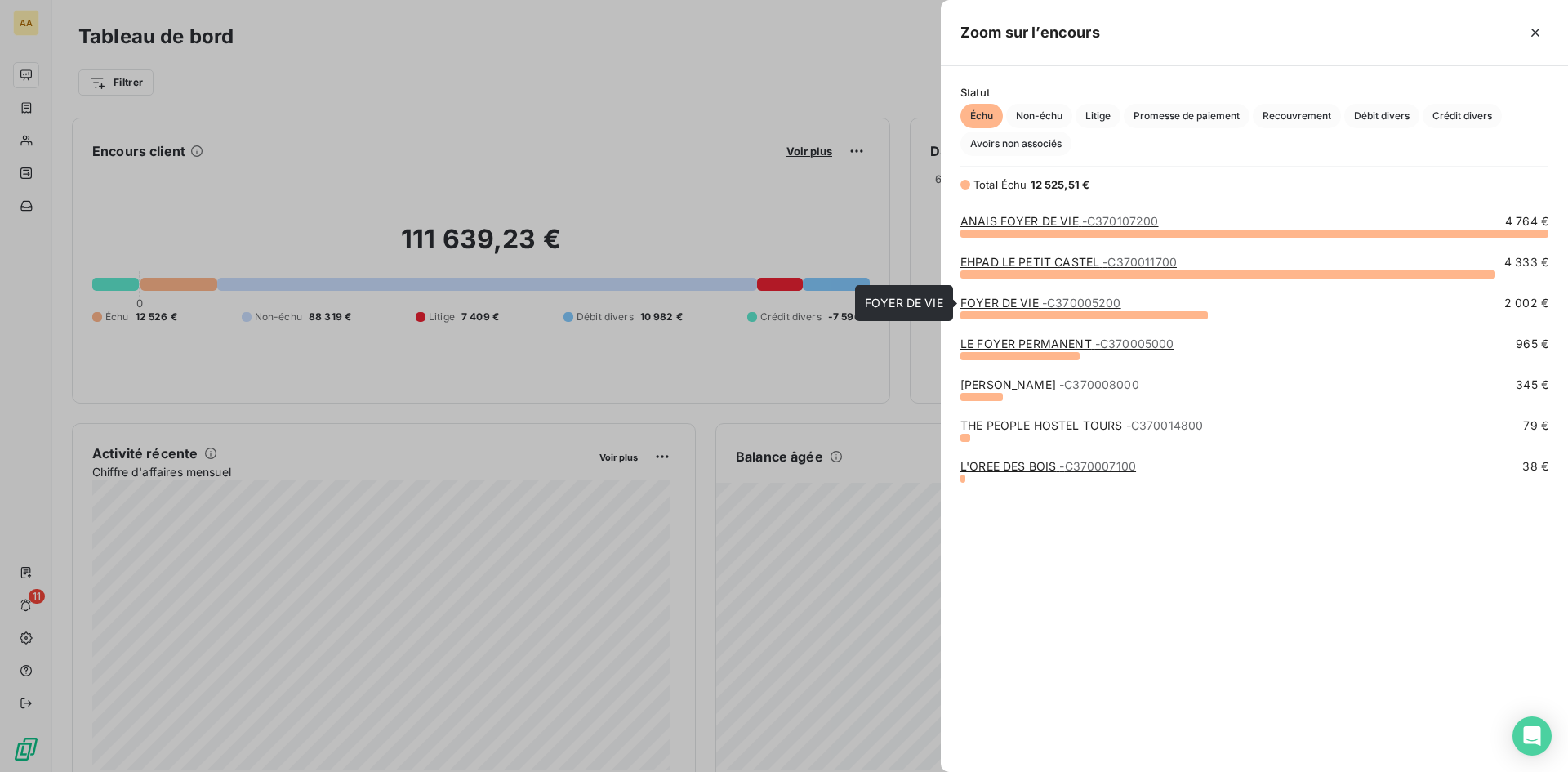
click at [1047, 304] on span "- C370005200" at bounding box center [1082, 303] width 79 height 14
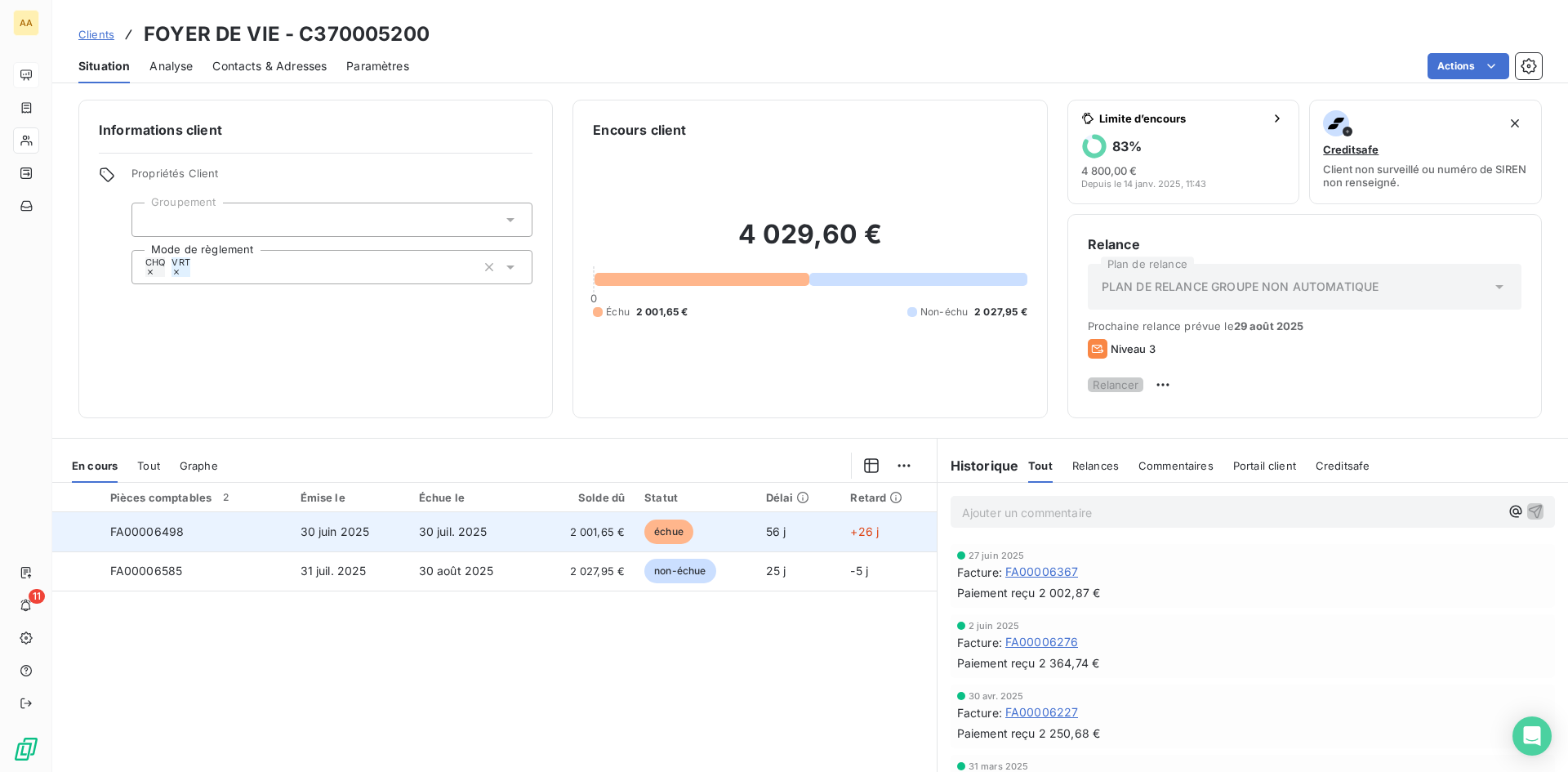
click at [159, 537] on span "FA00006498" at bounding box center [147, 531] width 74 height 14
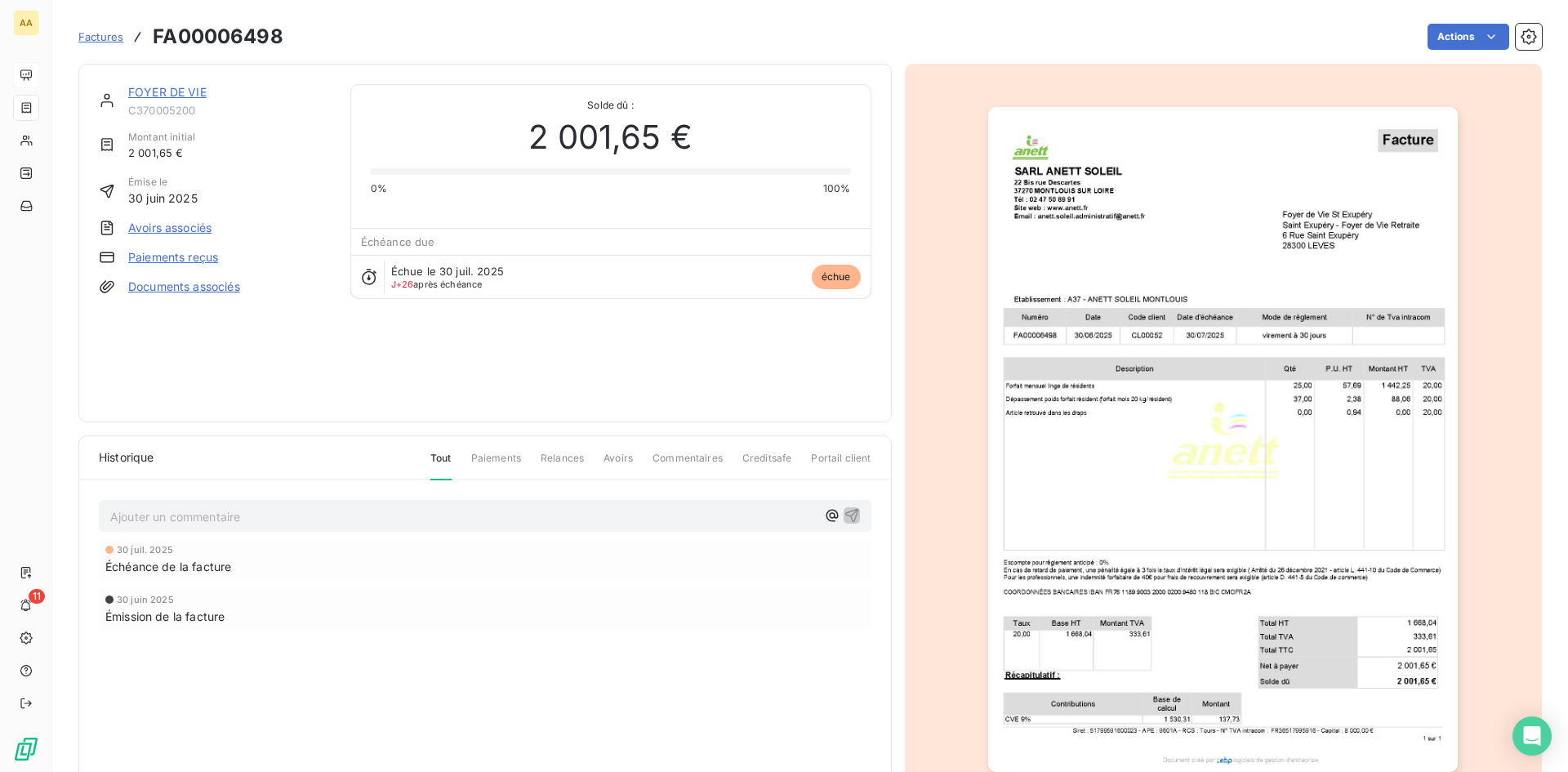
click at [166, 527] on p "Ajouter un commentaire ﻿" at bounding box center [464, 517] width 707 height 21
click at [844, 518] on icon "button" at bounding box center [852, 514] width 16 height 16
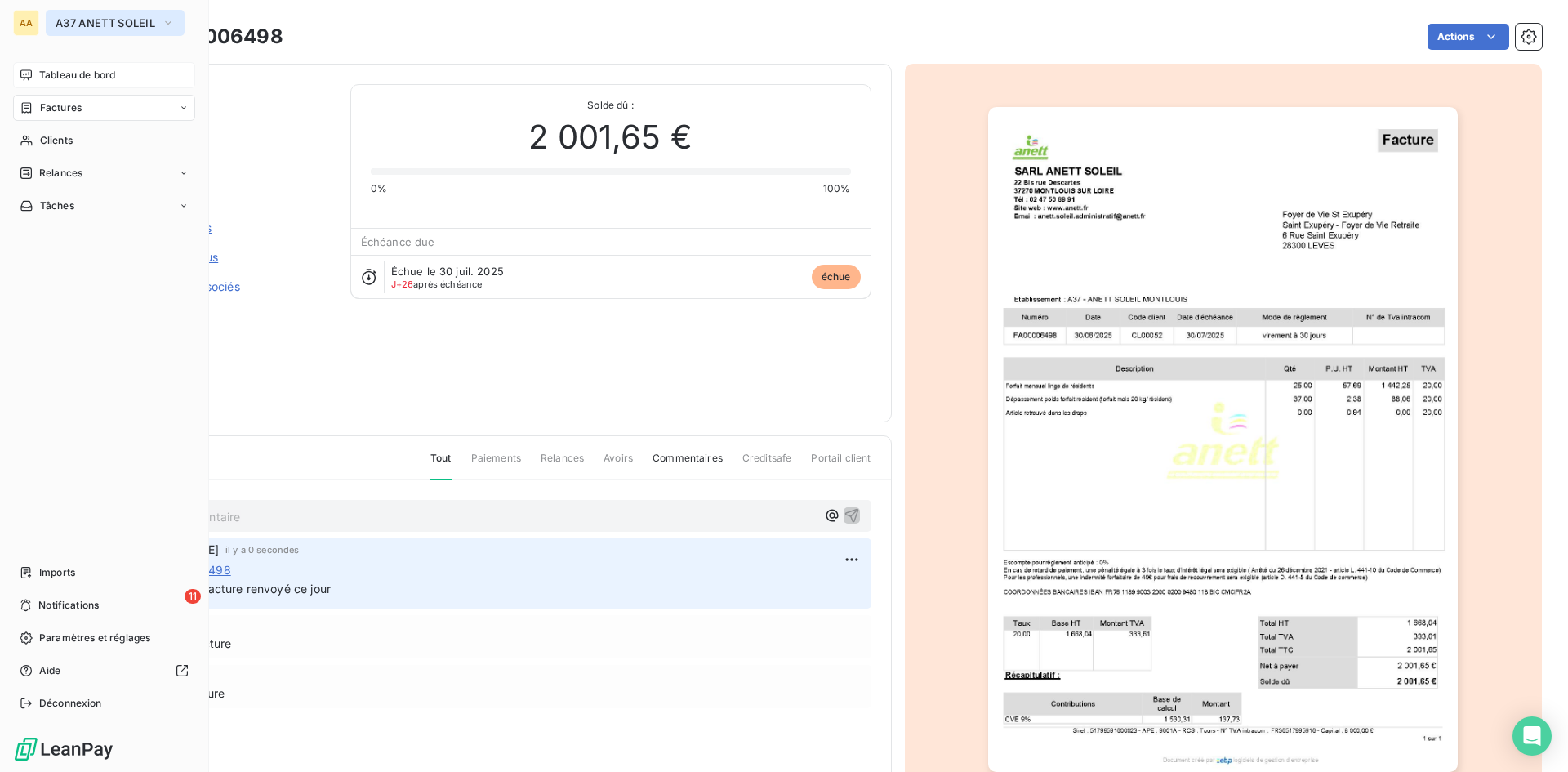
click at [134, 22] on span "A37 ANETT SOLEIL" at bounding box center [105, 22] width 100 height 13
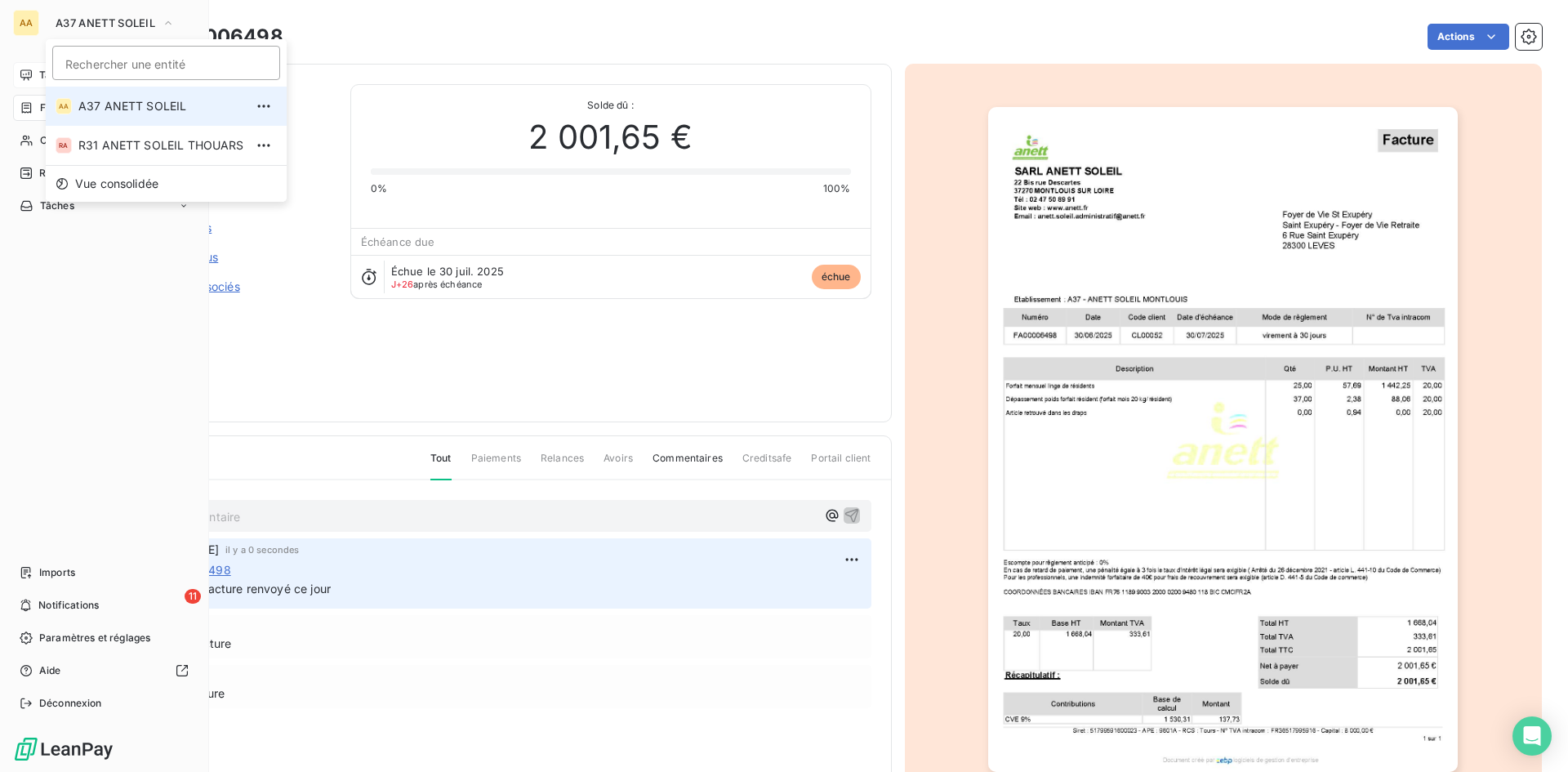
click at [155, 112] on span "A37 ANETT SOLEIL" at bounding box center [161, 106] width 166 height 16
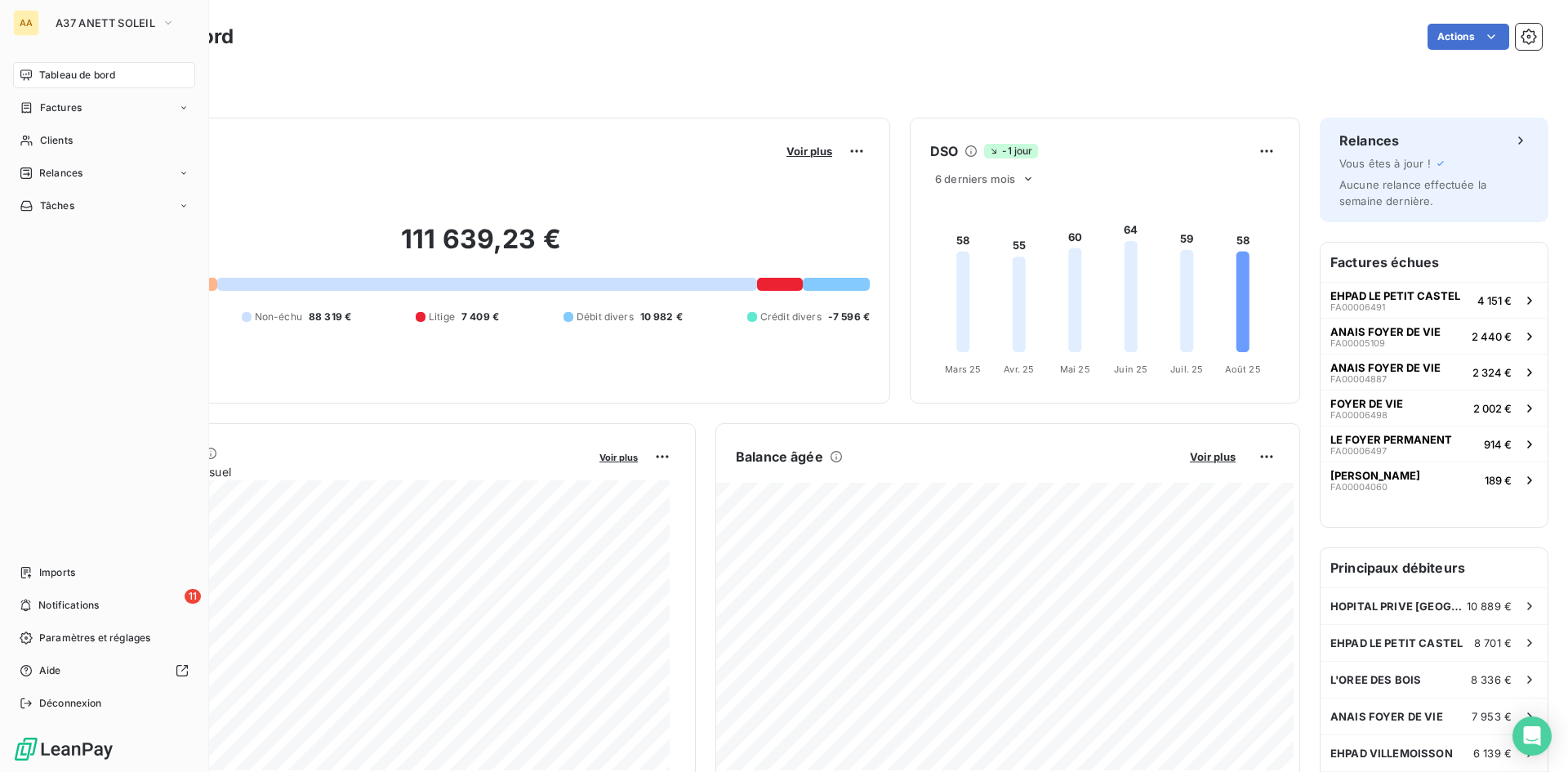
click at [25, 18] on div "AA" at bounding box center [26, 22] width 26 height 26
click at [166, 22] on icon "button" at bounding box center [168, 22] width 13 height 16
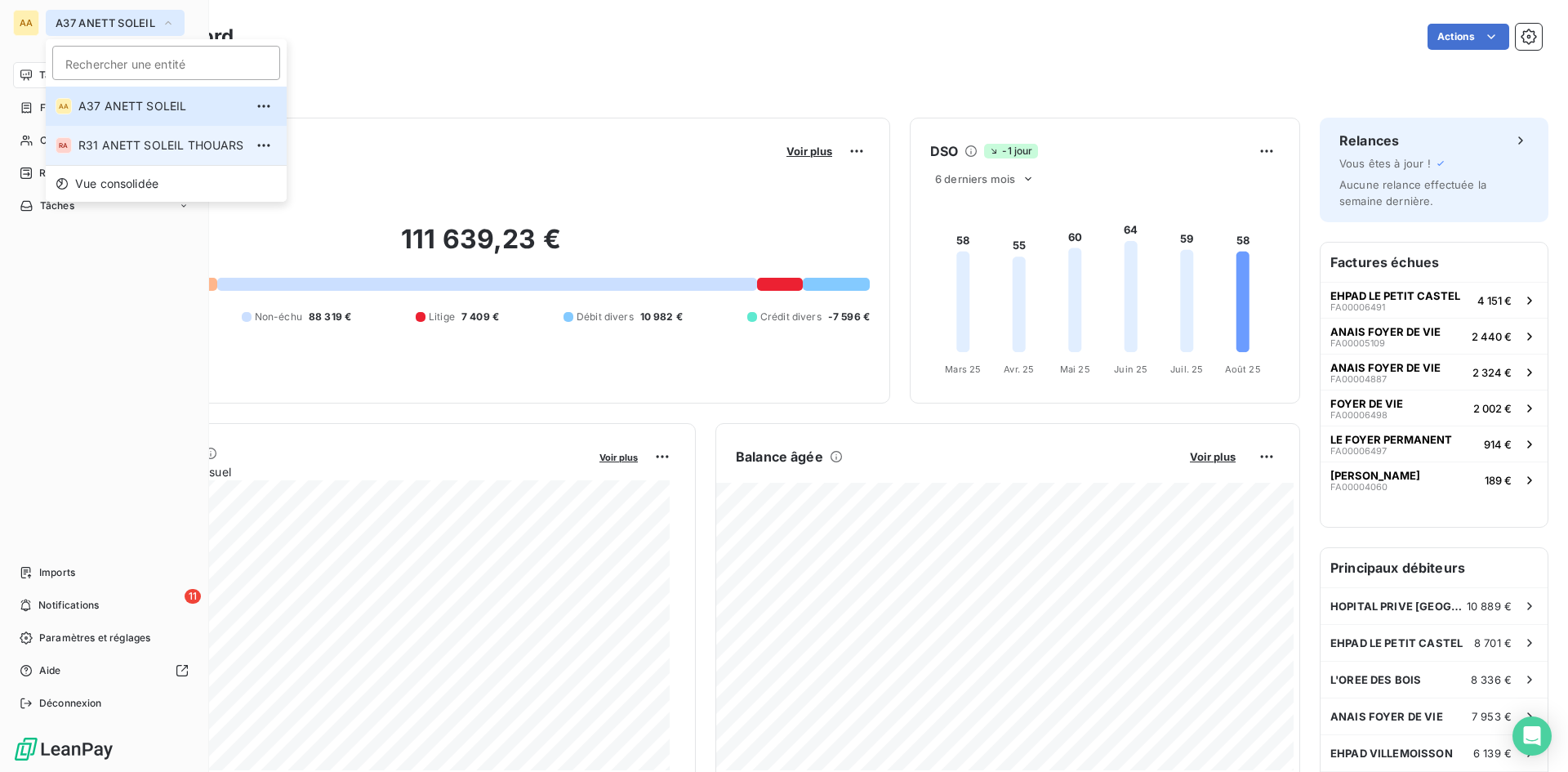
click at [147, 143] on span "R31 ANETT SOLEIL THOUARS" at bounding box center [161, 145] width 166 height 16
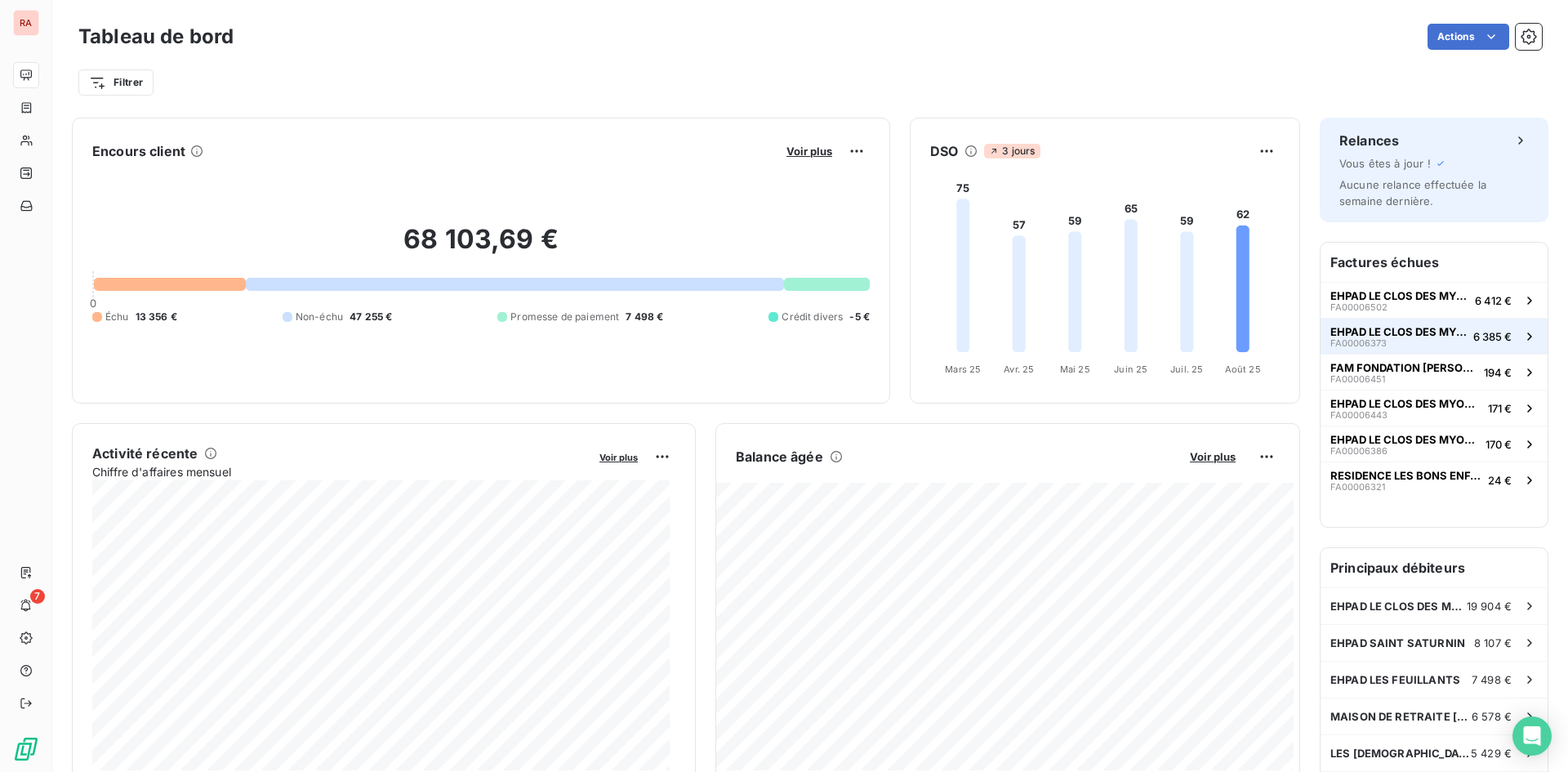
click at [1402, 334] on span "EHPAD LE CLOS DES MYOSOTIS" at bounding box center [1398, 331] width 136 height 13
